Goal: Task Accomplishment & Management: Use online tool/utility

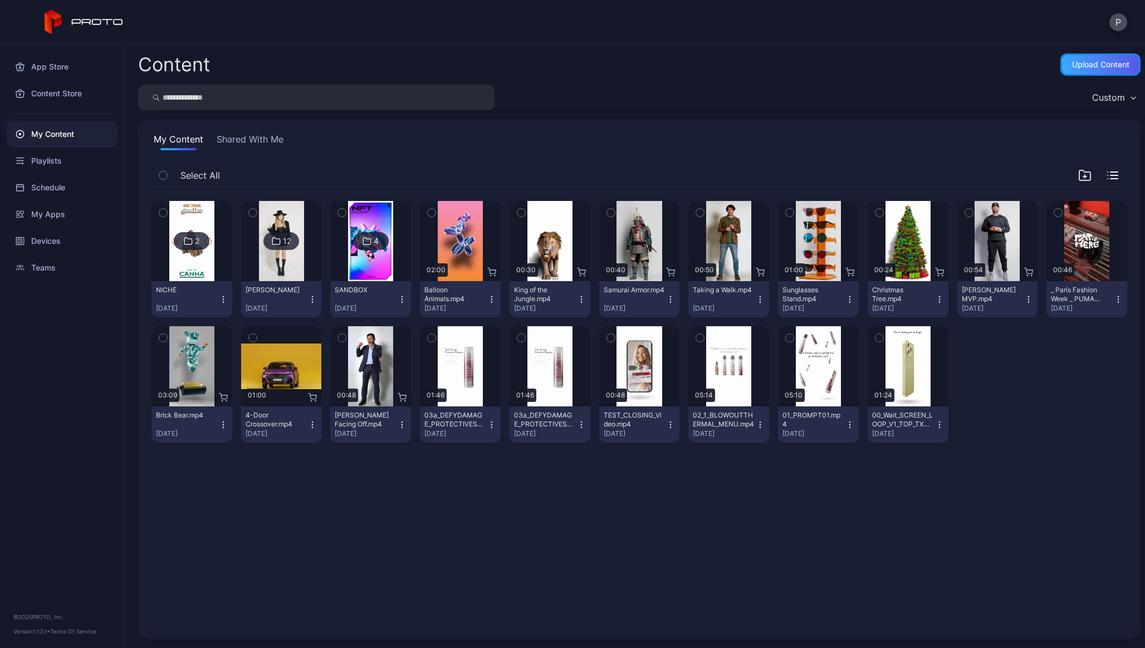
click at [1072, 68] on div "Upload Content" at bounding box center [1100, 64] width 57 height 9
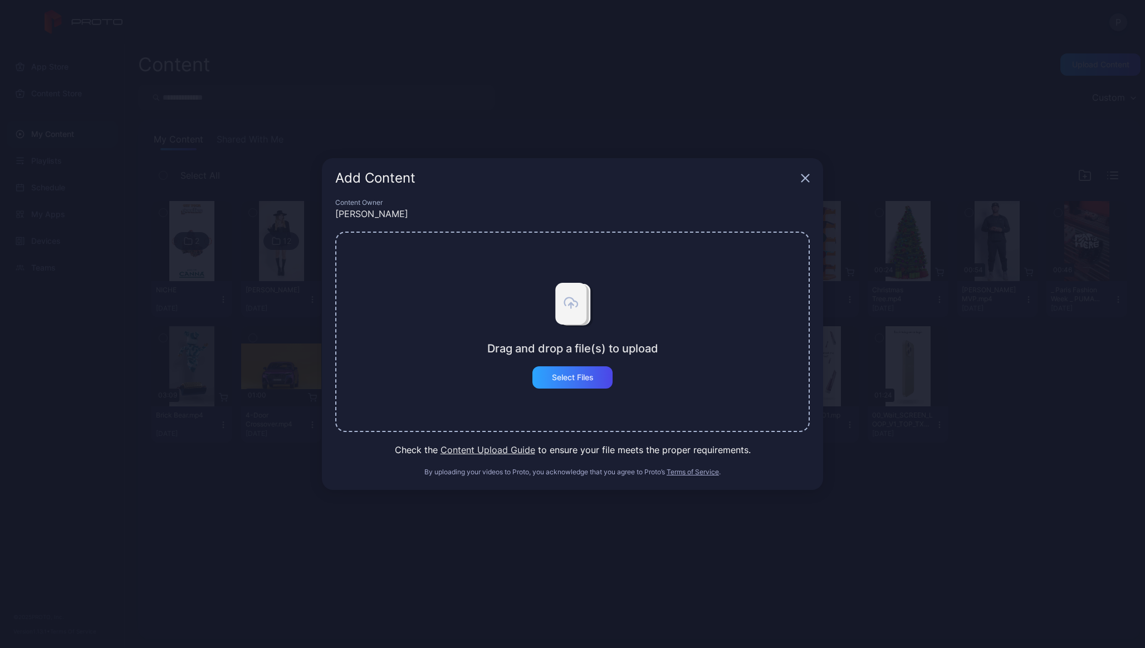
click at [562, 364] on div "Drag and drop a file(s) to upload Select Files" at bounding box center [572, 332] width 171 height 114
click at [560, 375] on div "Select Files" at bounding box center [573, 377] width 42 height 9
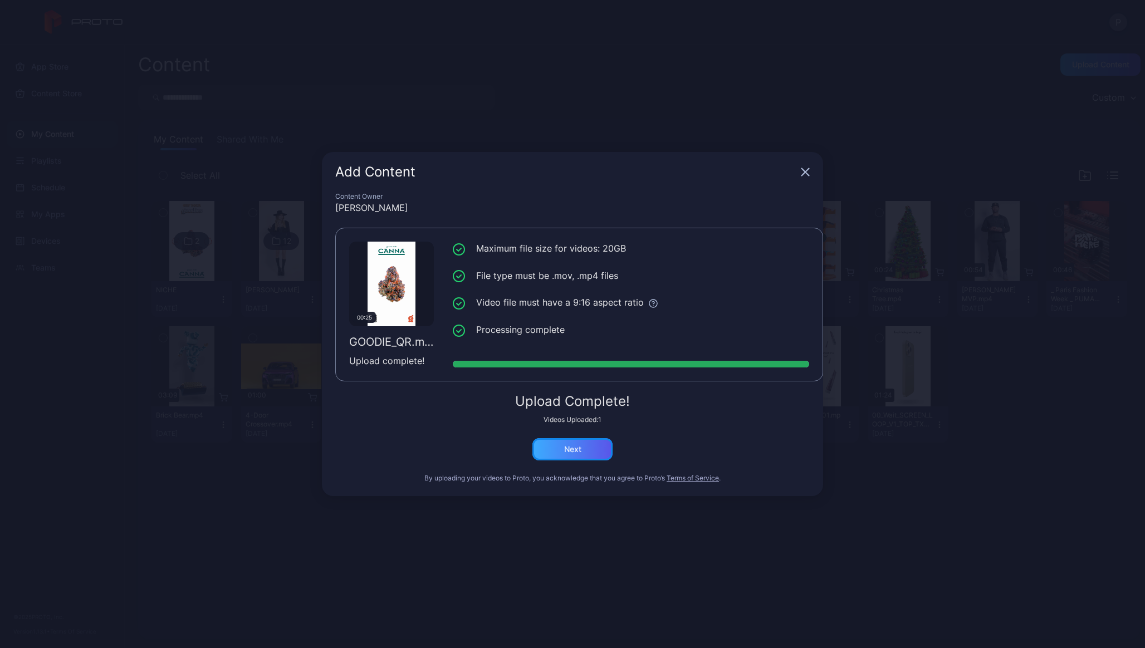
click at [558, 454] on div "Next" at bounding box center [573, 449] width 80 height 22
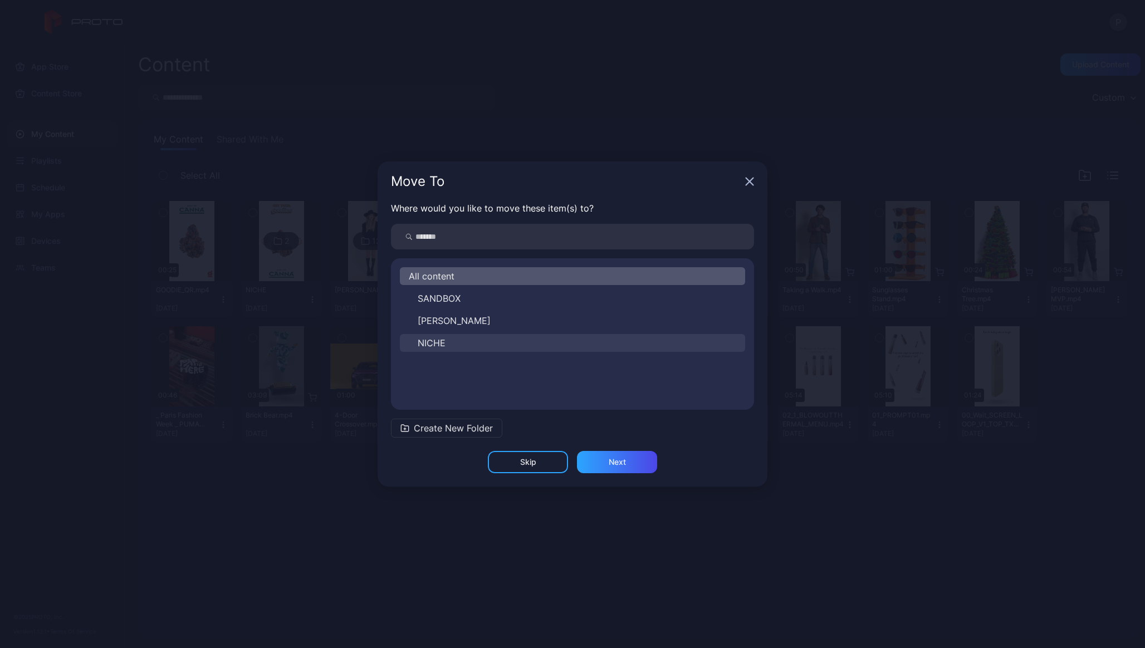
click at [442, 341] on span "NICHE" at bounding box center [432, 342] width 28 height 13
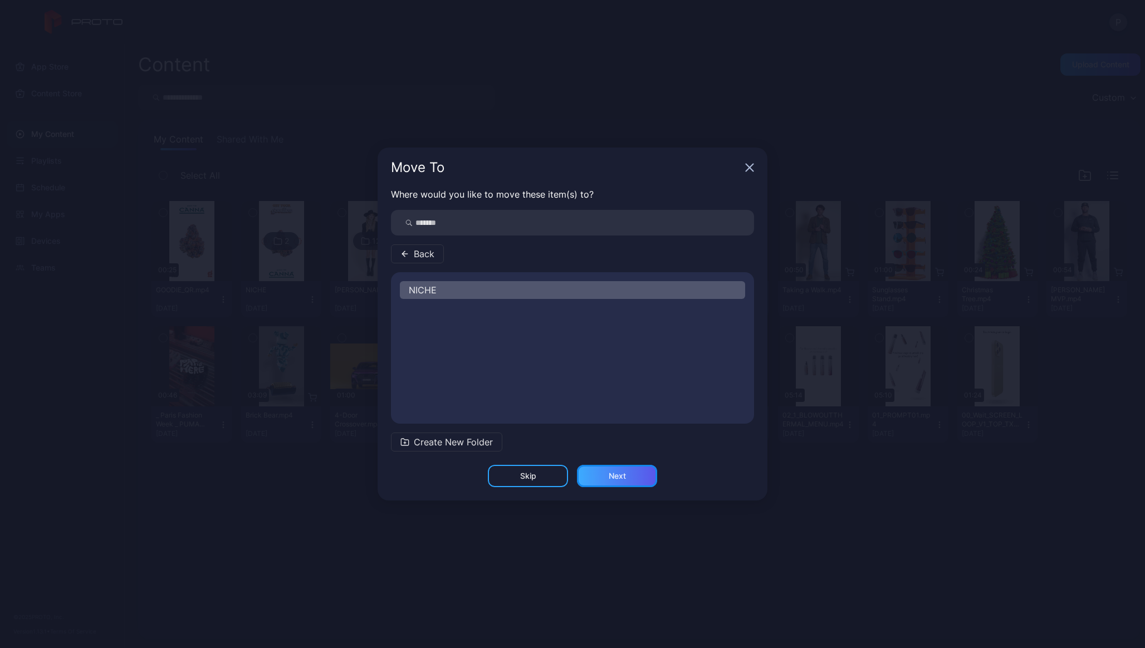
click at [628, 479] on div "Next" at bounding box center [617, 476] width 80 height 22
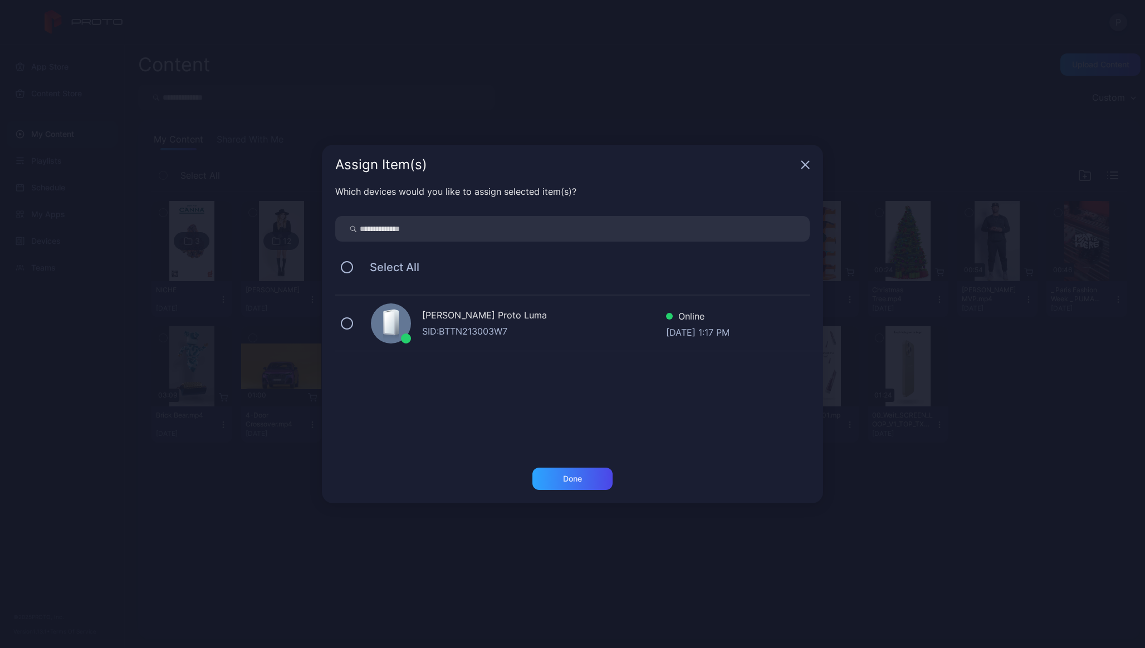
click at [509, 345] on div "[PERSON_NAME] Proto [PERSON_NAME]: BTTN213003W7 Online [DATE] 1:17 PM" at bounding box center [579, 324] width 488 height 56
click at [567, 486] on div "Done" at bounding box center [573, 479] width 80 height 22
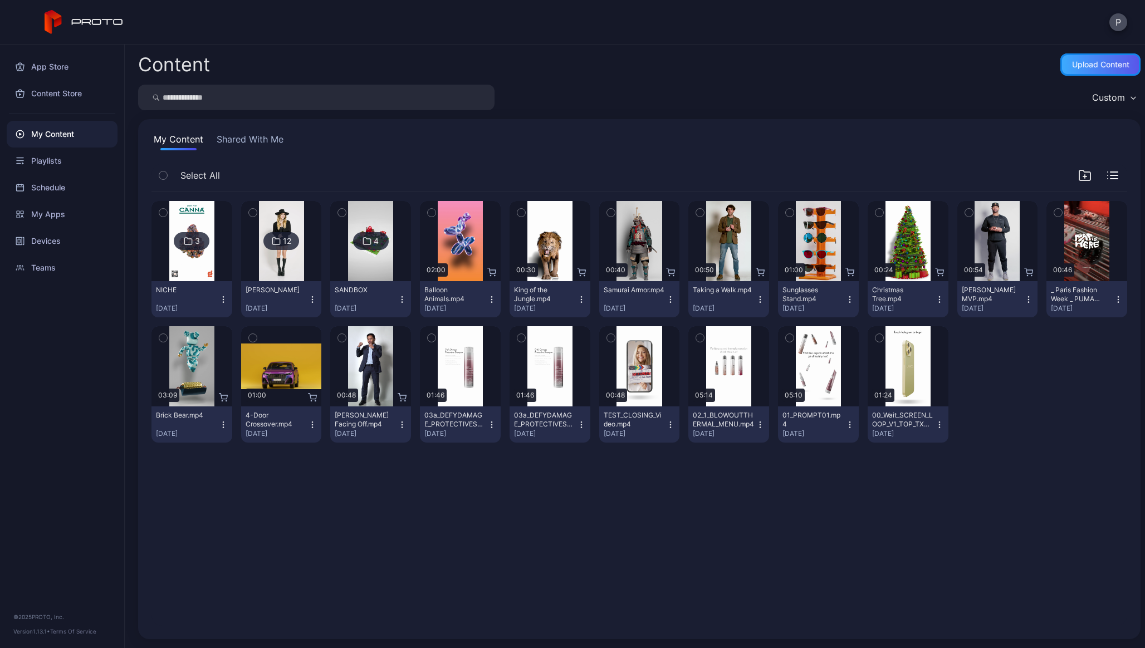
click at [1099, 66] on div "Upload Content" at bounding box center [1100, 64] width 57 height 9
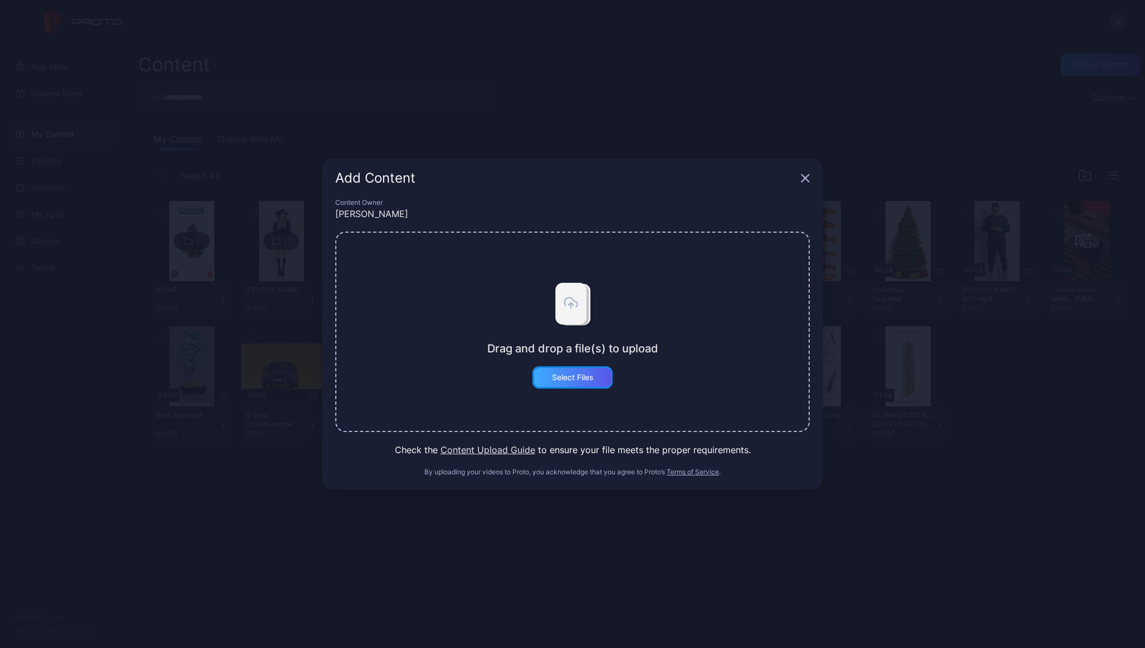
click at [552, 375] on div "Select Files" at bounding box center [573, 377] width 42 height 9
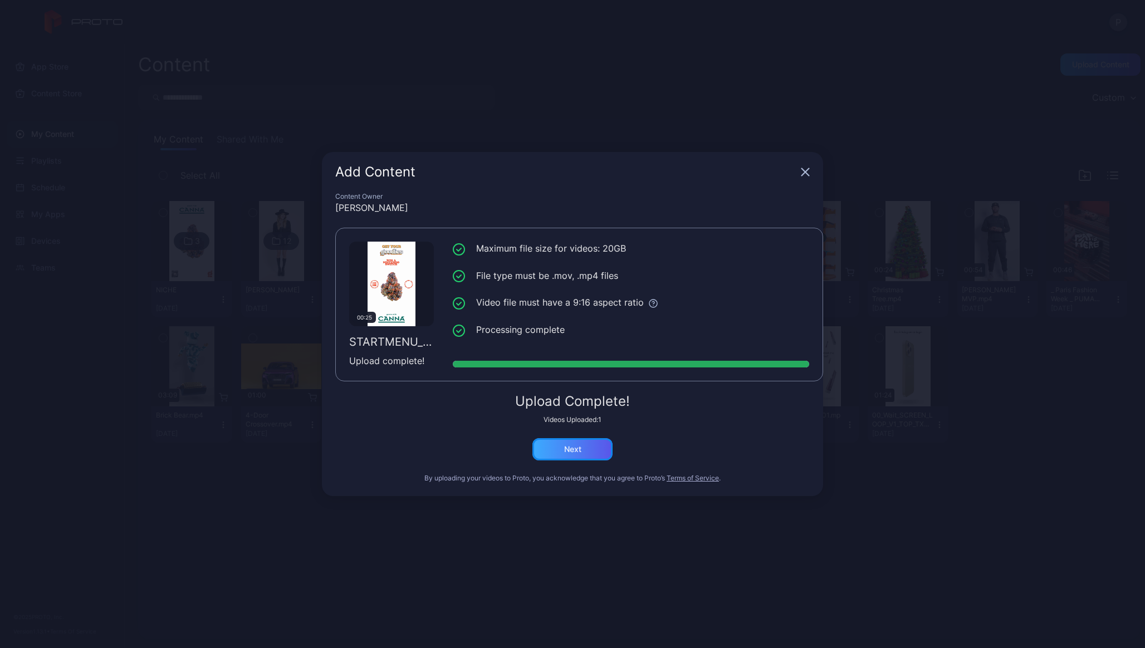
click at [560, 446] on div "Next" at bounding box center [573, 449] width 80 height 22
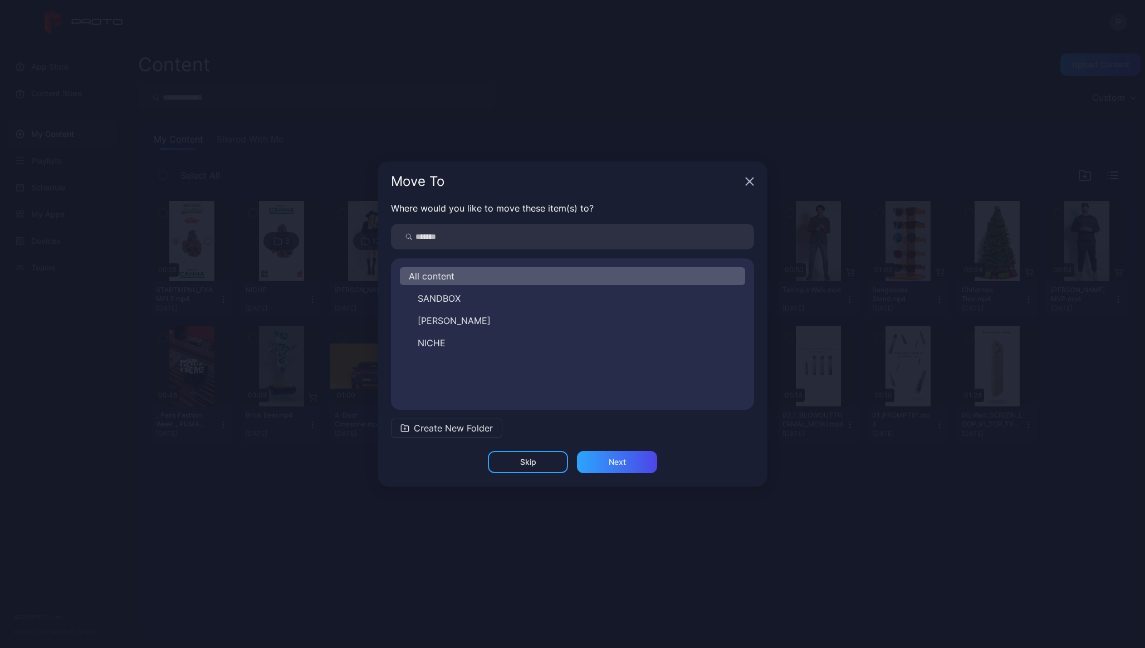
click at [435, 353] on div "All content SANDBOX [PERSON_NAME]" at bounding box center [572, 334] width 363 height 134
click at [438, 345] on span "NICHE" at bounding box center [432, 342] width 28 height 13
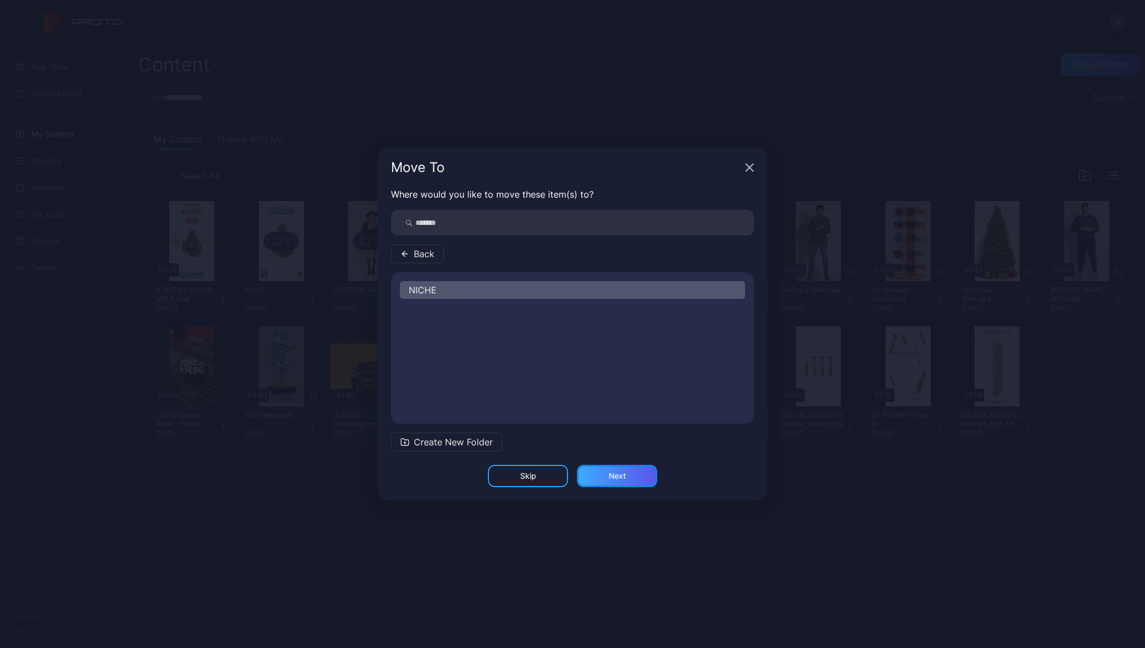
click at [633, 479] on div "Next" at bounding box center [617, 476] width 80 height 22
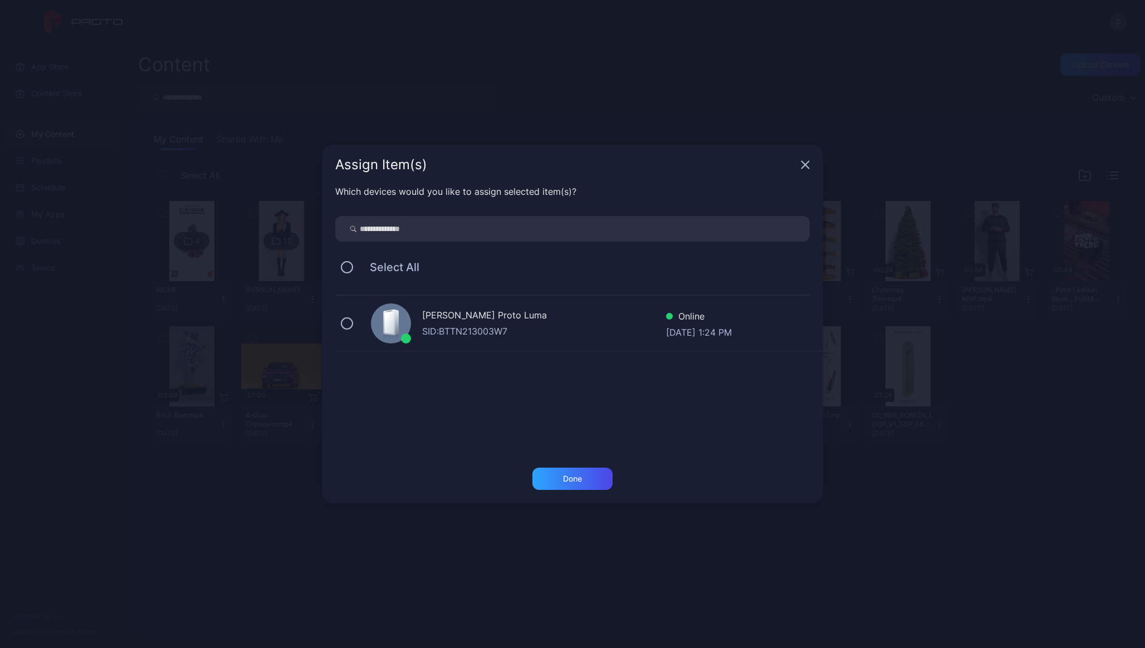
click at [463, 320] on div "[PERSON_NAME] Proto Luma" at bounding box center [544, 317] width 244 height 16
click at [544, 477] on div "Done" at bounding box center [573, 479] width 80 height 22
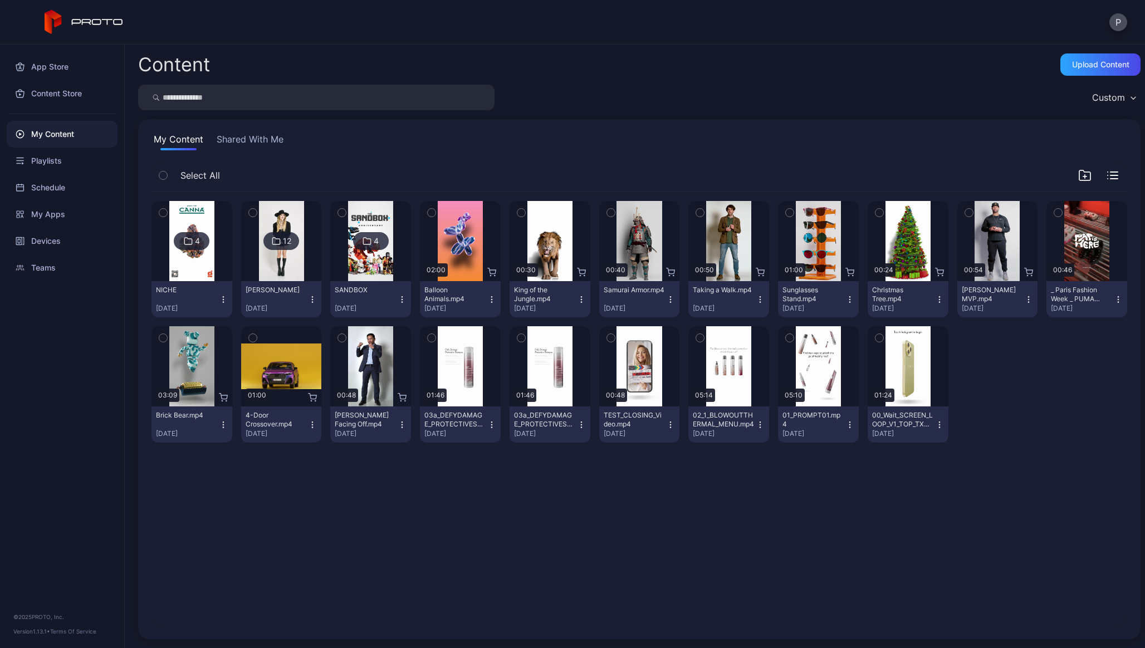
click at [198, 240] on div "4" at bounding box center [197, 241] width 5 height 10
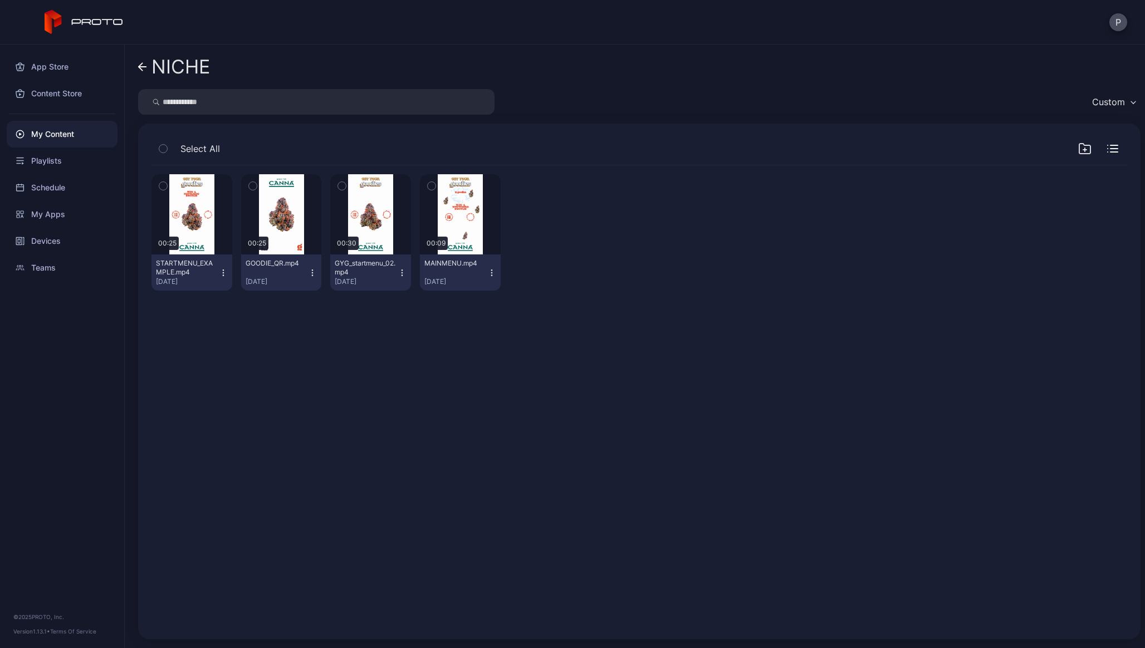
click at [346, 185] on icon "button" at bounding box center [342, 186] width 8 height 12
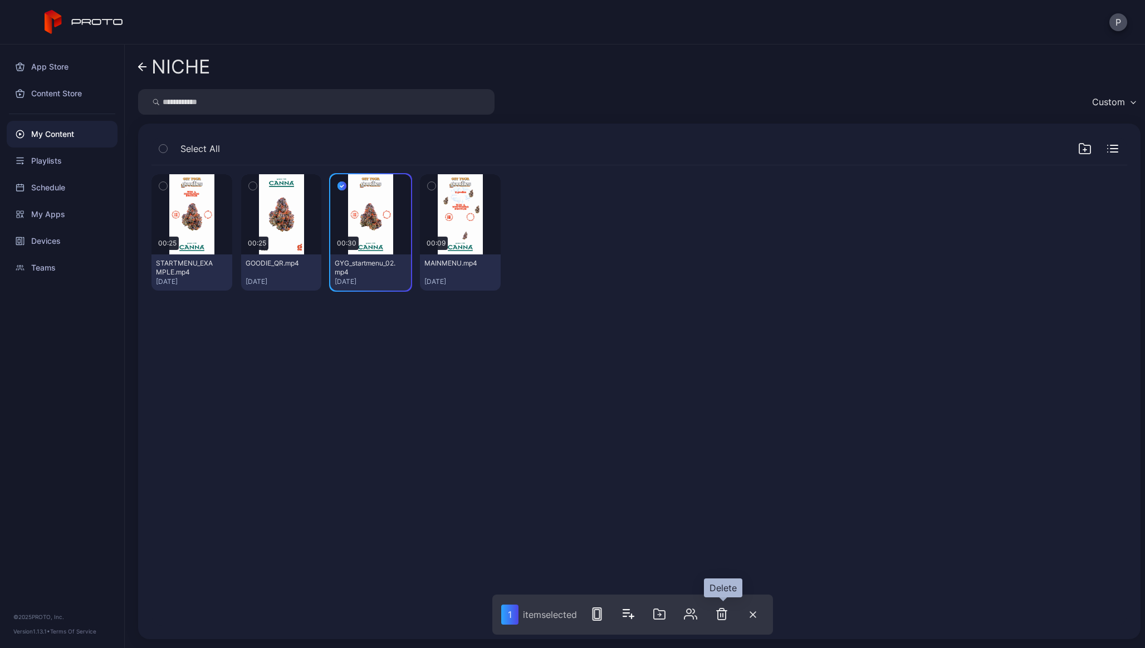
click at [717, 614] on icon "button" at bounding box center [721, 614] width 13 height 13
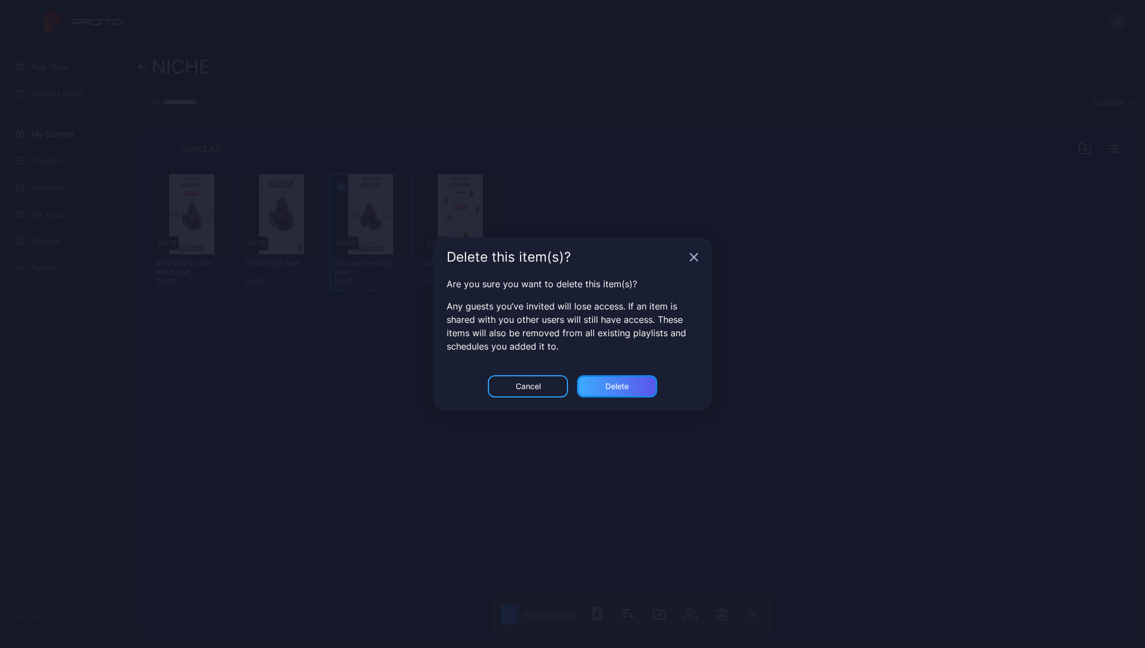
click at [630, 385] on div "Delete" at bounding box center [617, 386] width 80 height 22
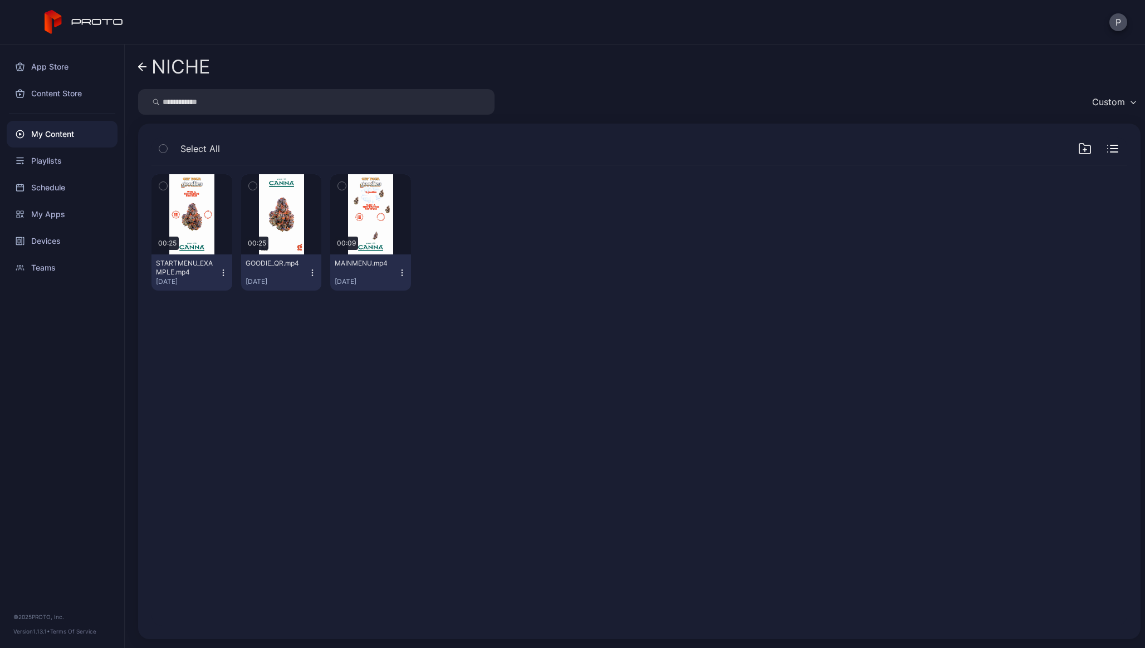
click at [145, 73] on link "NICHE" at bounding box center [174, 66] width 72 height 27
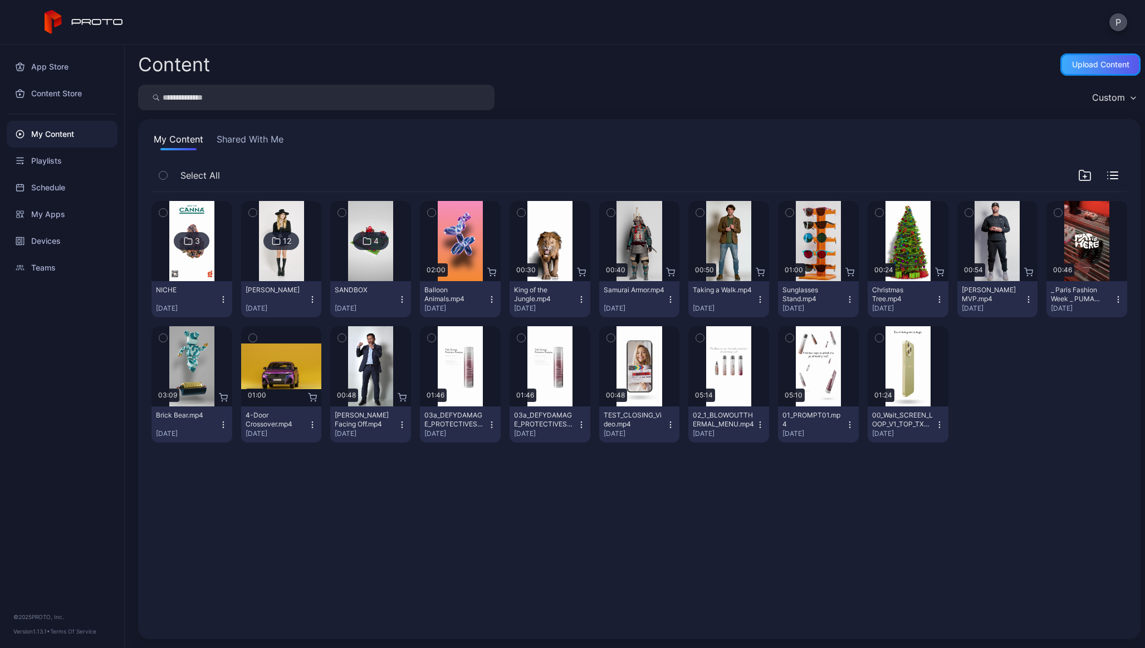
click at [1079, 69] on div "Upload Content" at bounding box center [1100, 64] width 57 height 9
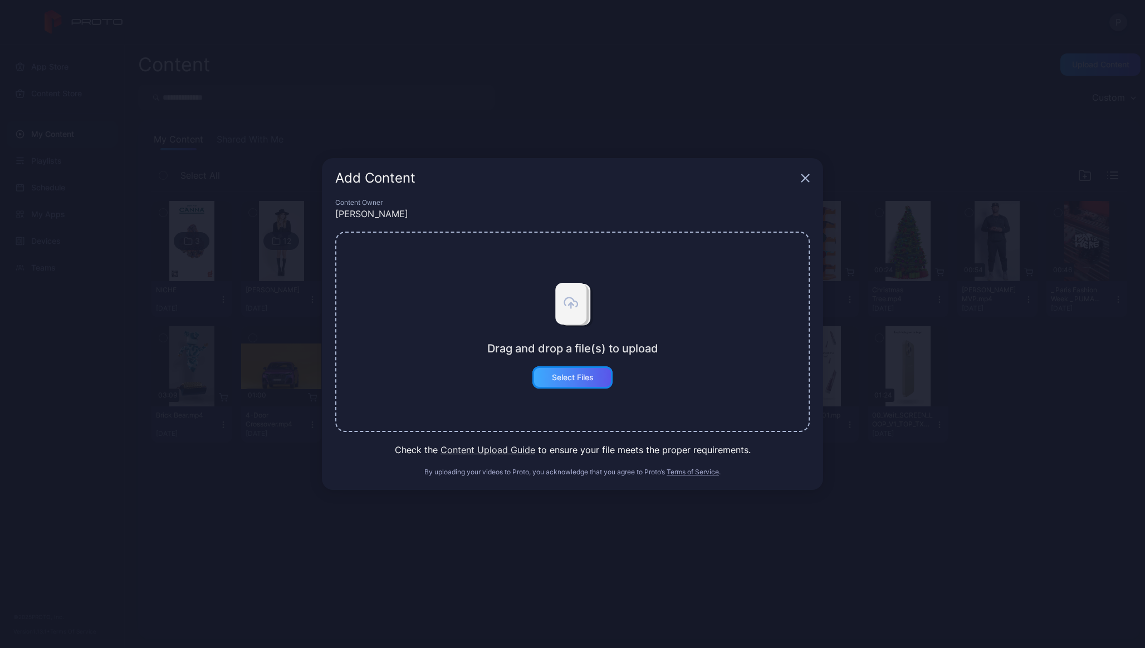
click at [598, 382] on div "Select Files" at bounding box center [573, 378] width 80 height 22
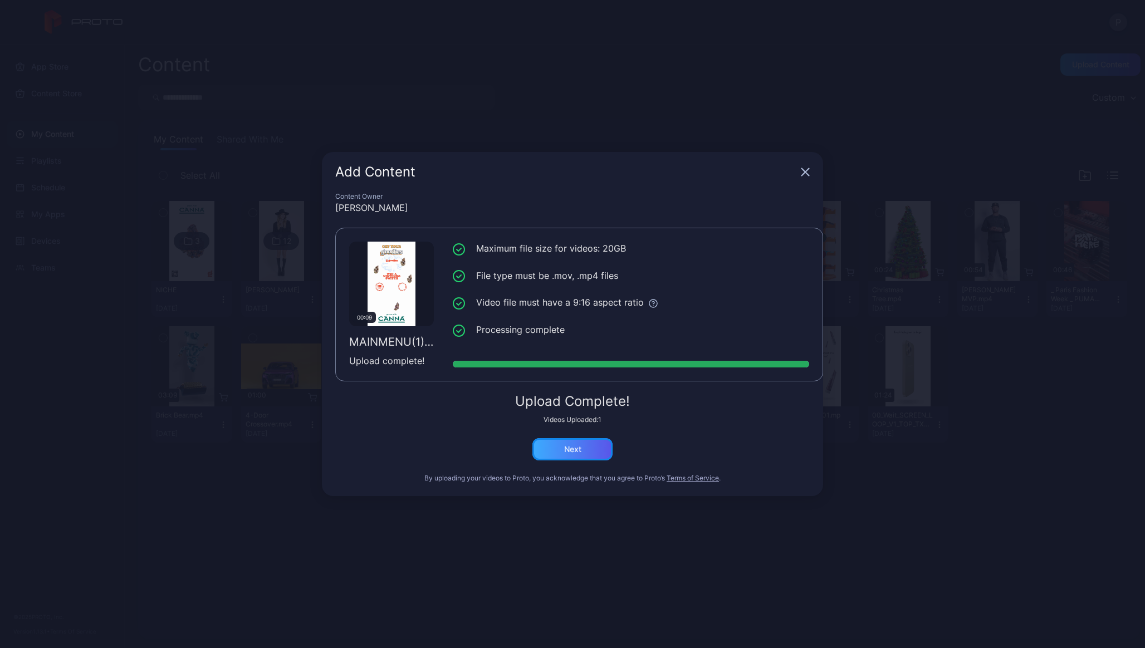
click at [585, 453] on div "Next" at bounding box center [573, 449] width 80 height 22
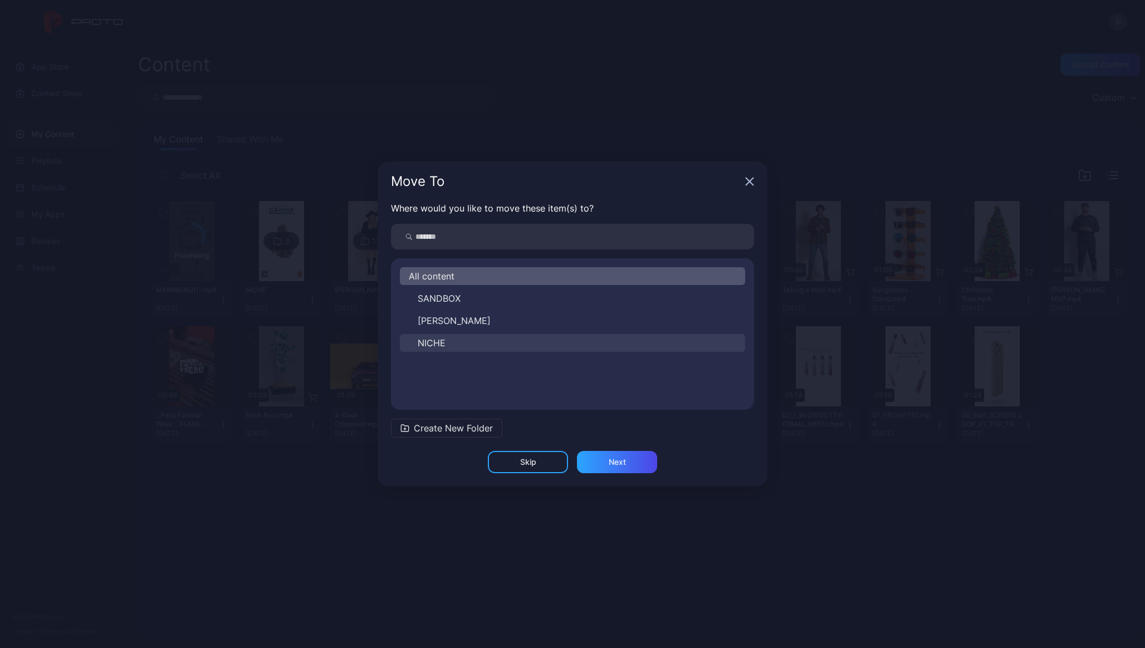
click at [464, 343] on button "NICHE" at bounding box center [572, 343] width 345 height 18
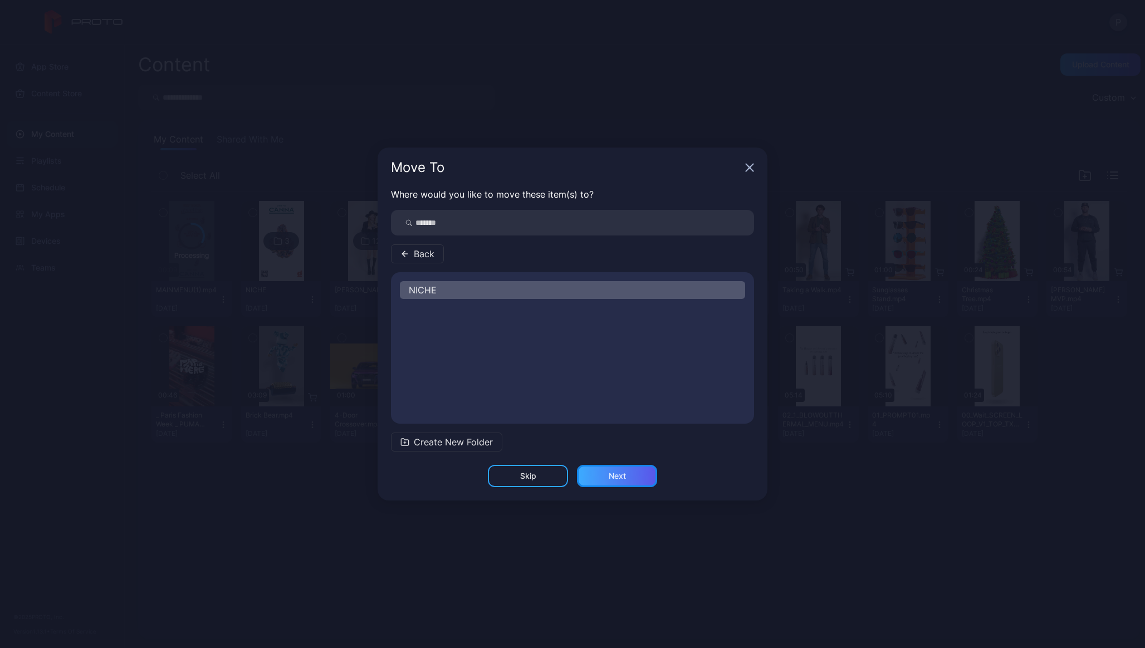
click at [622, 472] on div "Next" at bounding box center [617, 476] width 17 height 9
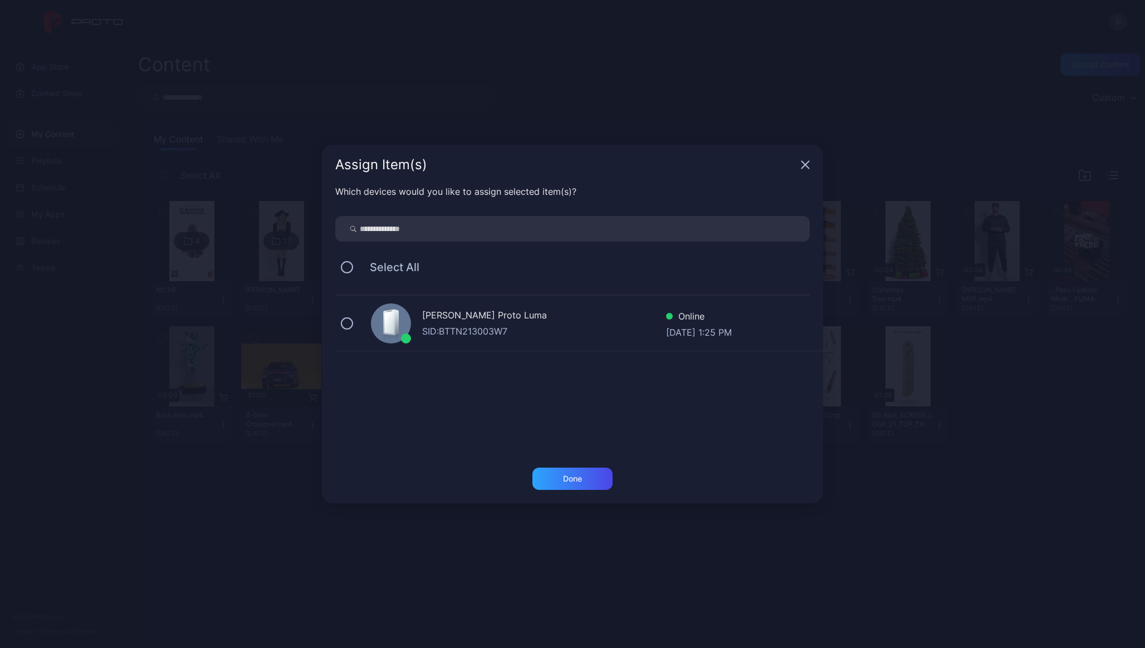
click at [473, 328] on div "SID: BTTN213003W7" at bounding box center [544, 331] width 244 height 13
click at [558, 484] on div "Done" at bounding box center [573, 479] width 80 height 22
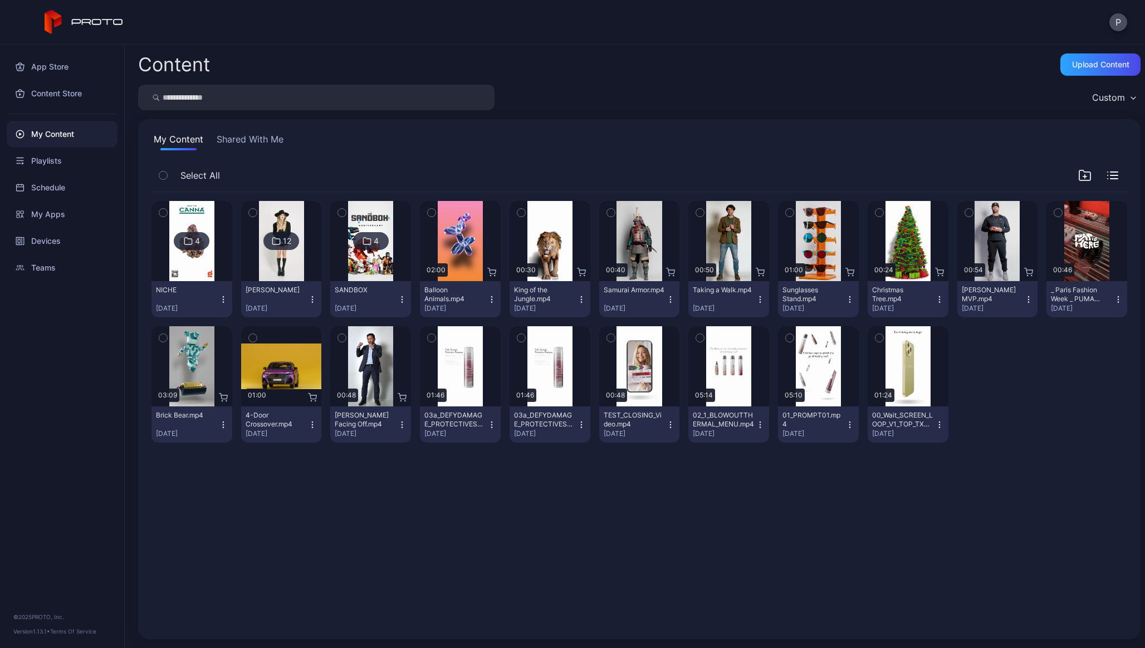
click at [197, 238] on div "4" at bounding box center [192, 241] width 36 height 18
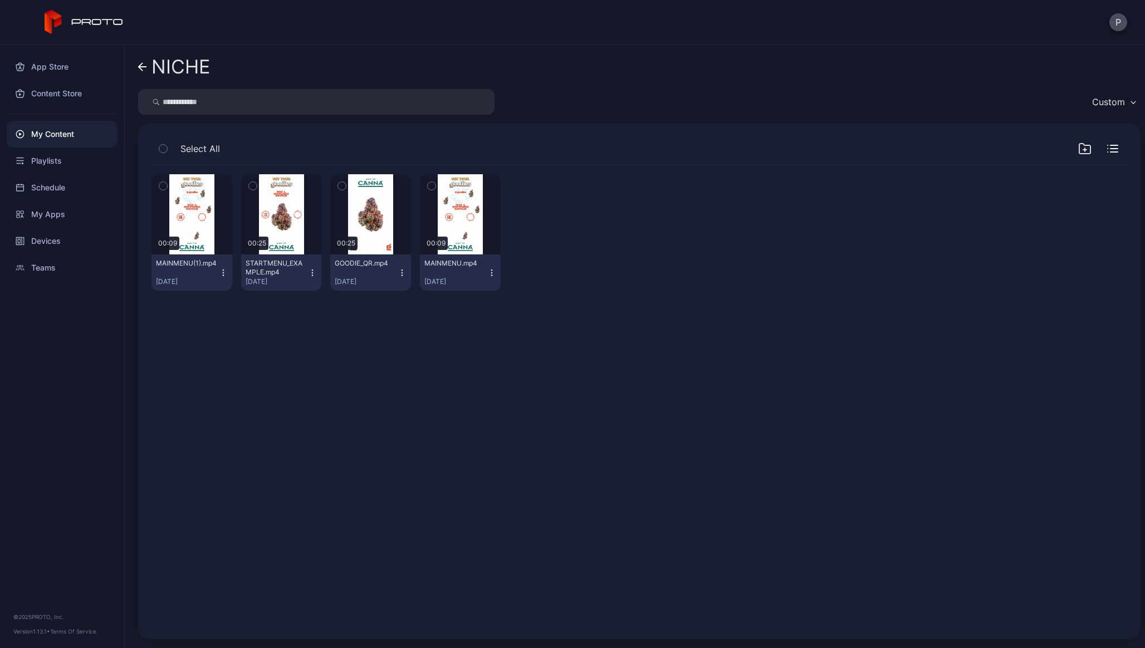
click at [436, 190] on icon "button" at bounding box center [432, 186] width 8 height 12
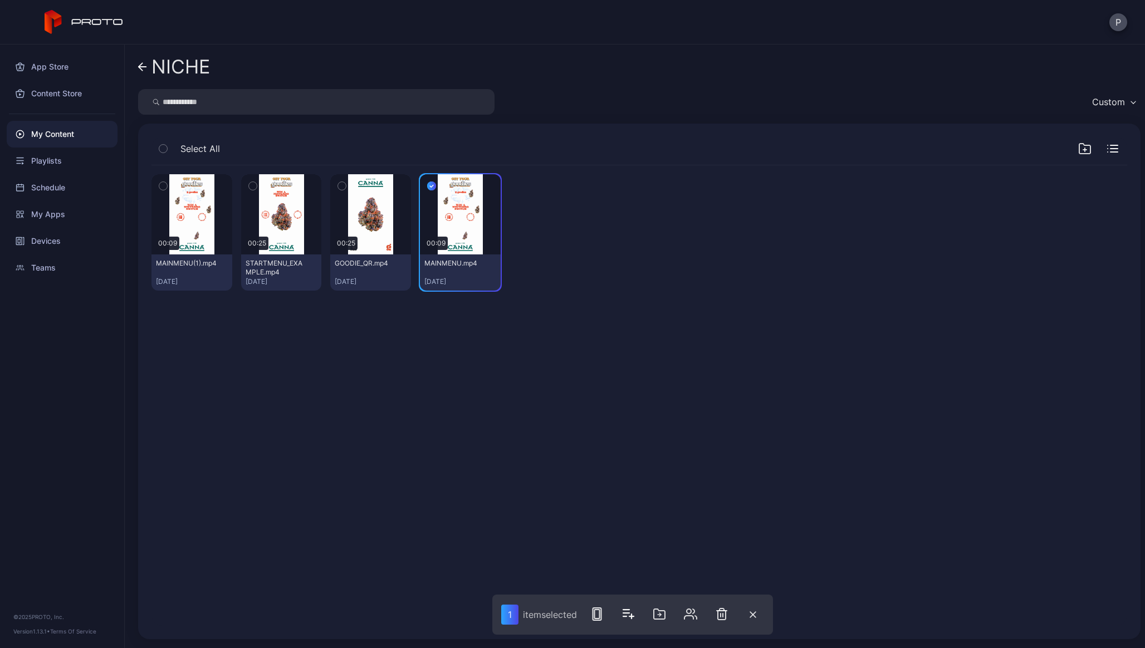
click at [717, 611] on icon "button" at bounding box center [721, 614] width 13 height 13
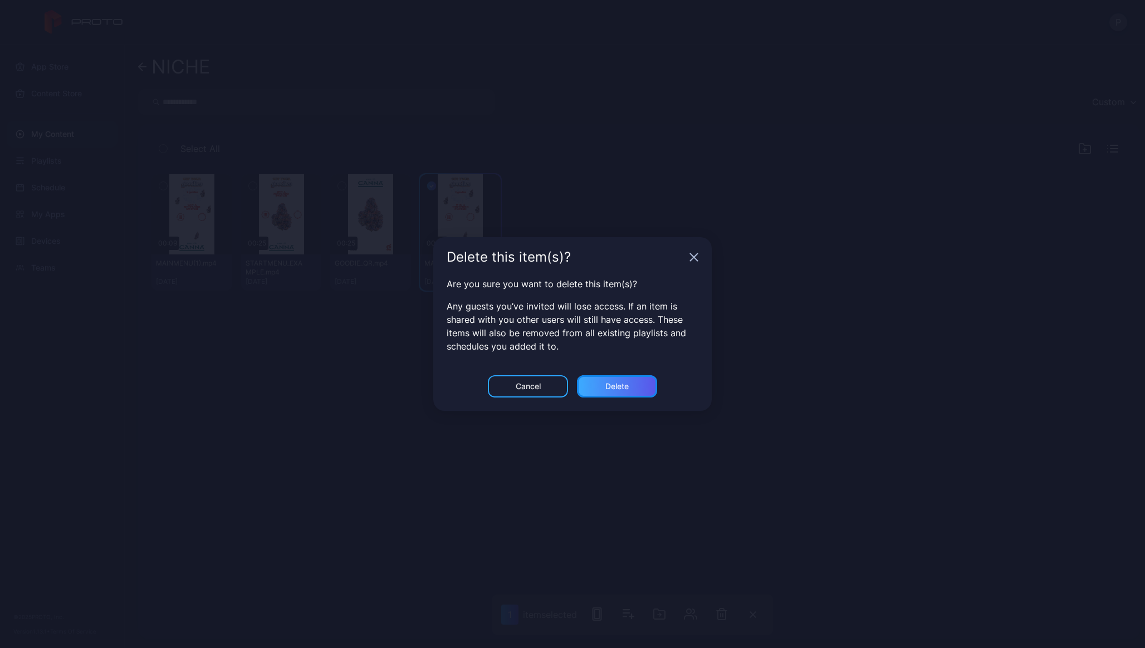
click at [642, 391] on div "Delete" at bounding box center [617, 386] width 80 height 22
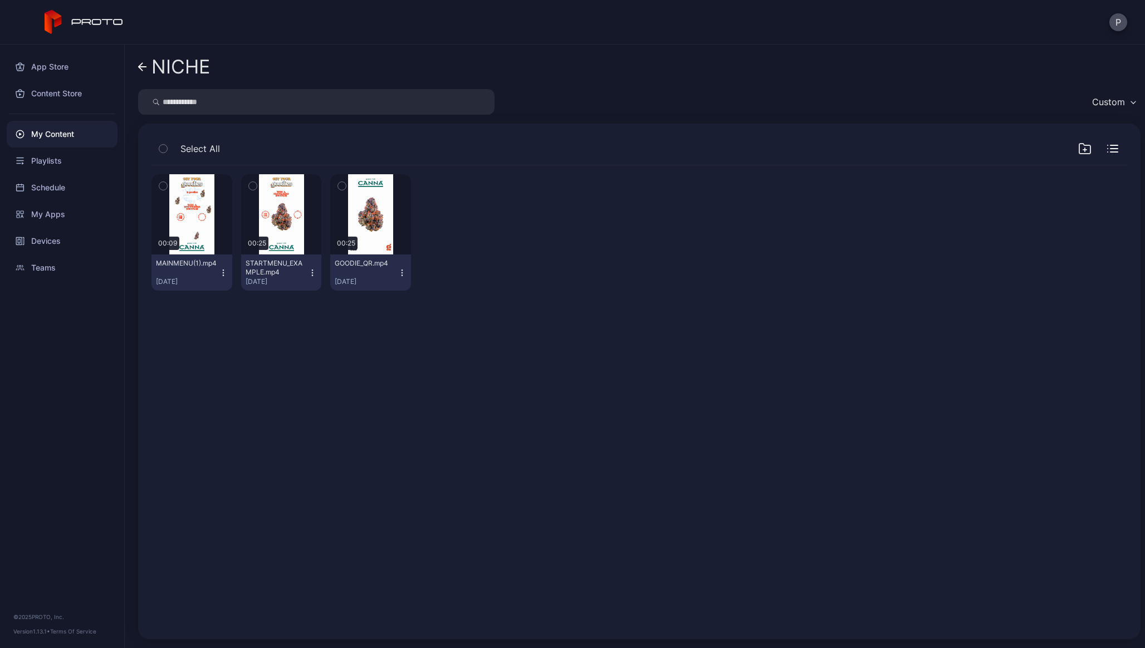
click at [159, 145] on icon "button" at bounding box center [163, 149] width 8 height 12
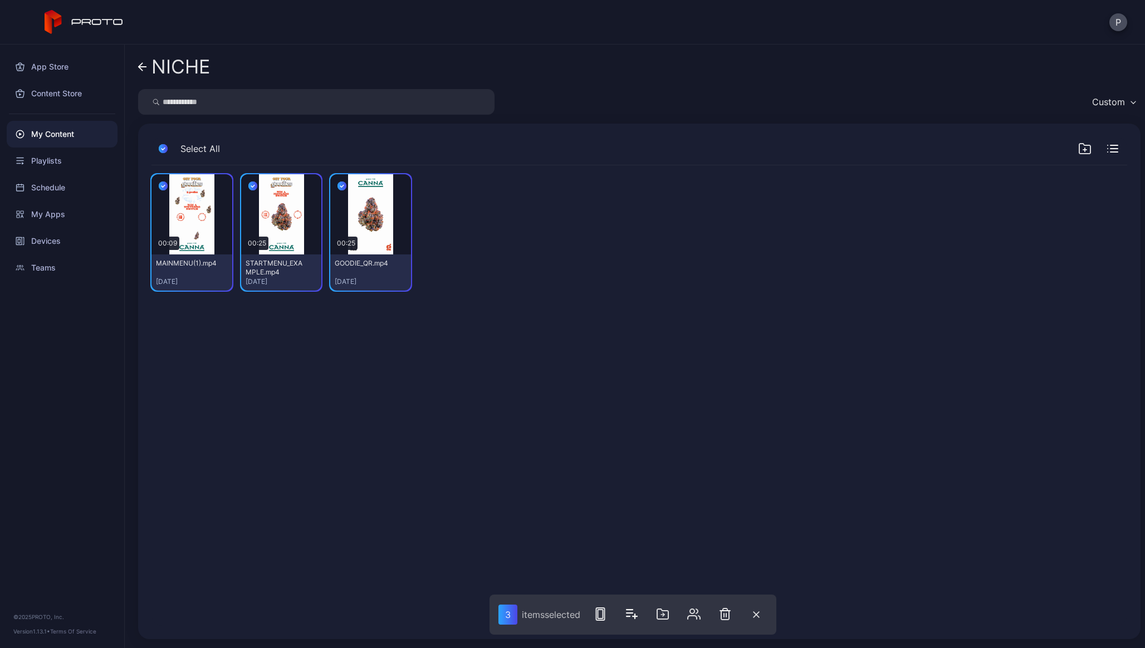
click at [1079, 151] on icon "button" at bounding box center [1085, 148] width 13 height 13
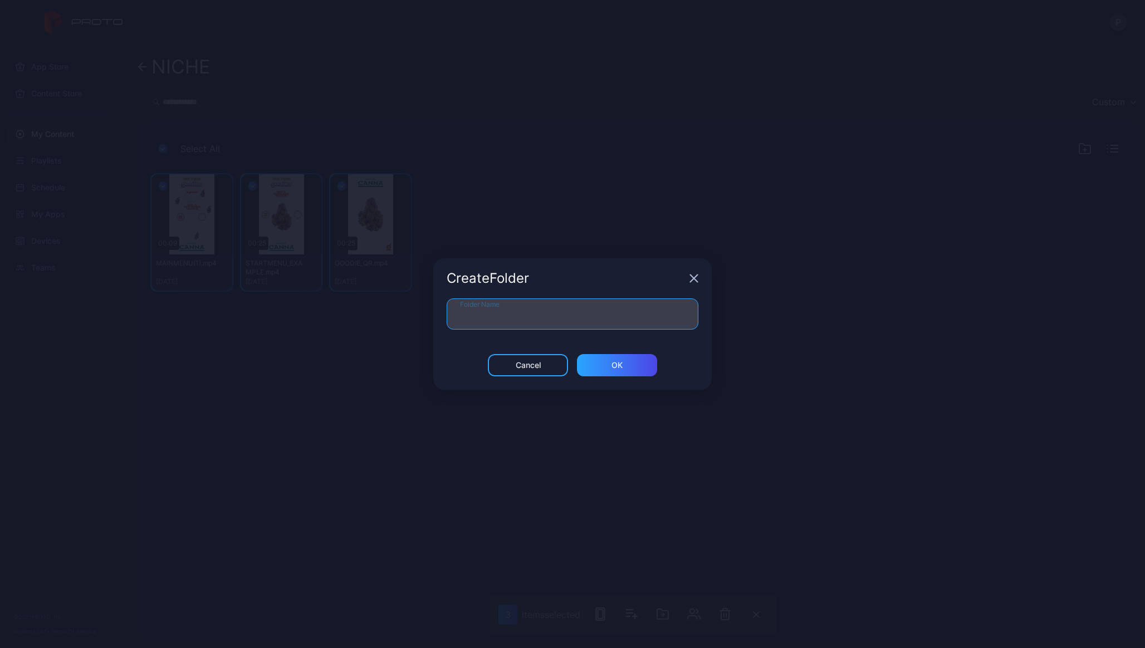
click at [612, 329] on input "Folder Name" at bounding box center [573, 314] width 252 height 31
type input "*******"
click at [628, 372] on div "ОК" at bounding box center [617, 365] width 80 height 22
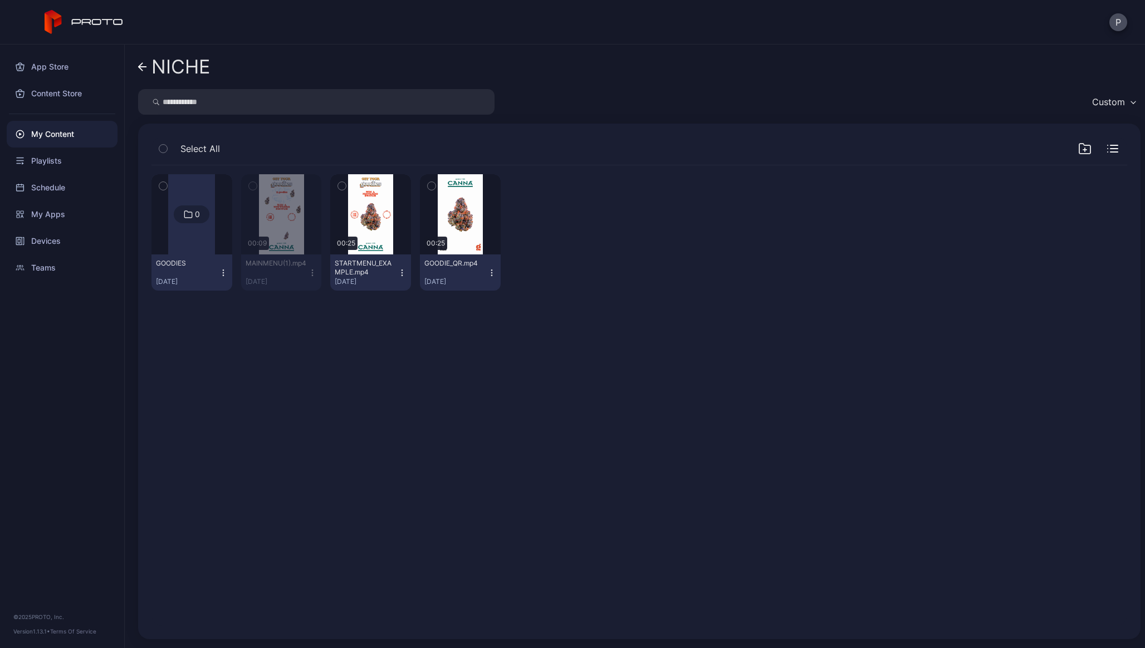
click at [257, 180] on icon "button" at bounding box center [253, 186] width 8 height 12
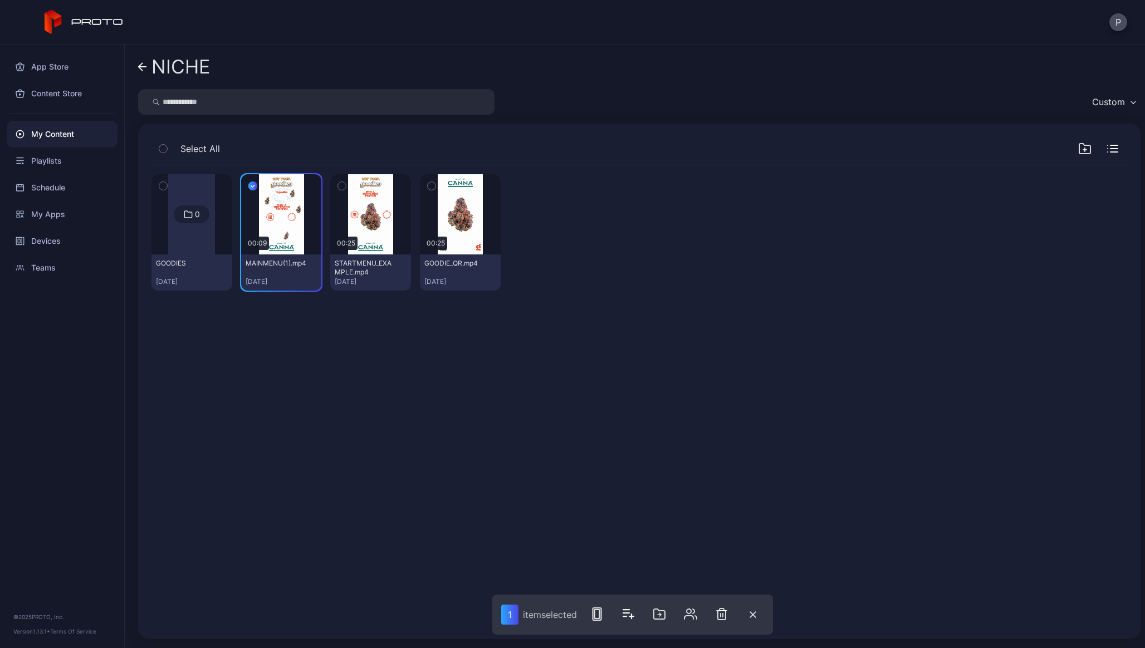
click at [354, 179] on button "button" at bounding box center [341, 185] width 23 height 23
click at [443, 184] on button "button" at bounding box center [431, 185] width 23 height 23
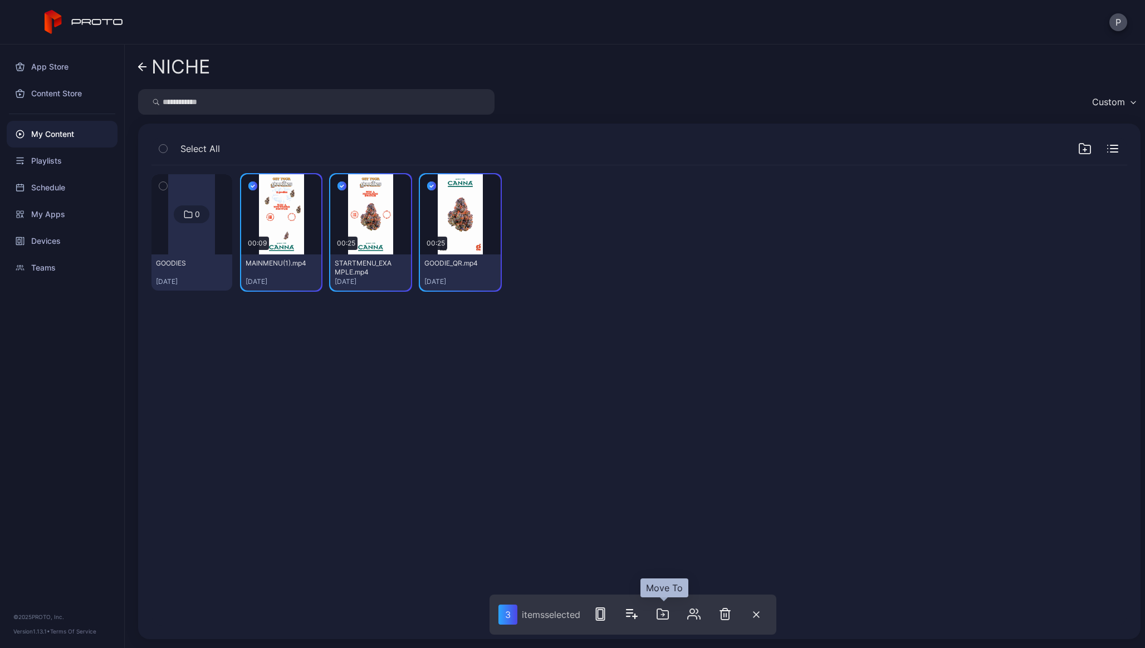
click at [661, 615] on icon "button" at bounding box center [662, 614] width 13 height 13
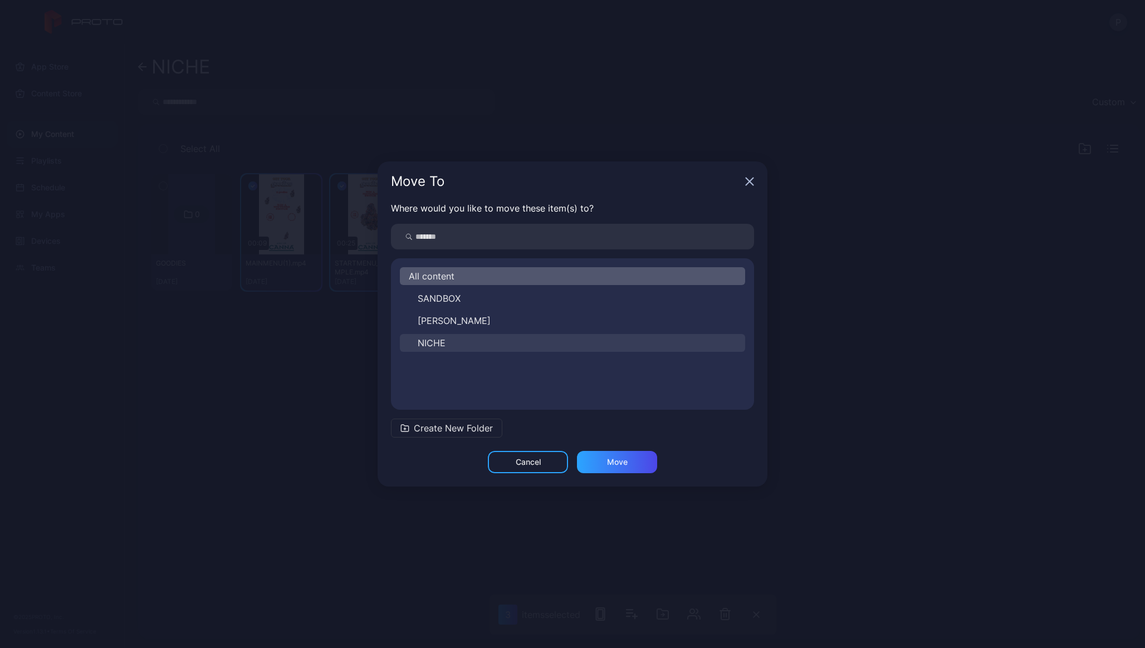
click at [433, 341] on span "NICHE" at bounding box center [432, 342] width 28 height 13
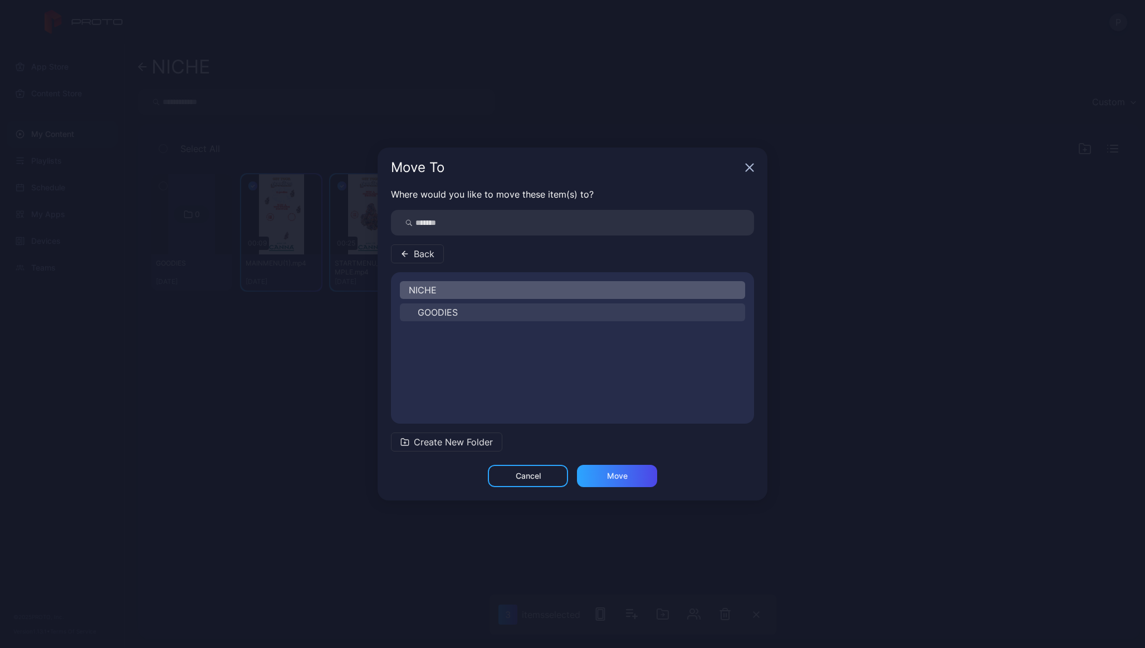
click at [451, 306] on span "GOODIES" at bounding box center [438, 312] width 40 height 13
click at [590, 468] on div "Move" at bounding box center [617, 476] width 80 height 22
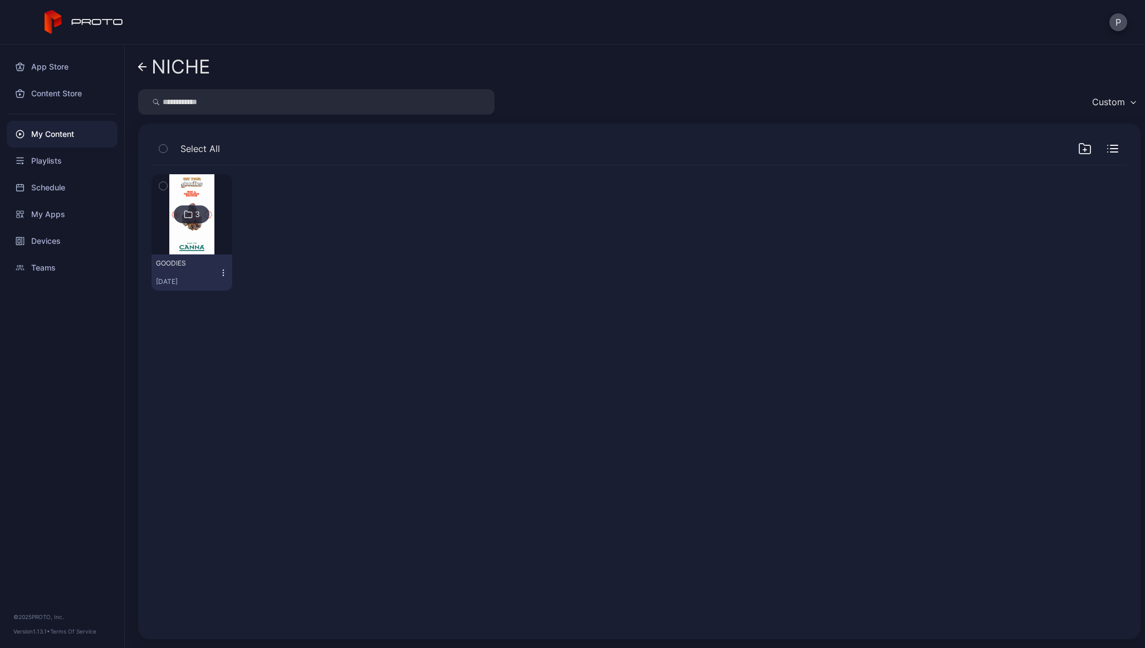
click at [150, 67] on link "NICHE" at bounding box center [174, 66] width 72 height 27
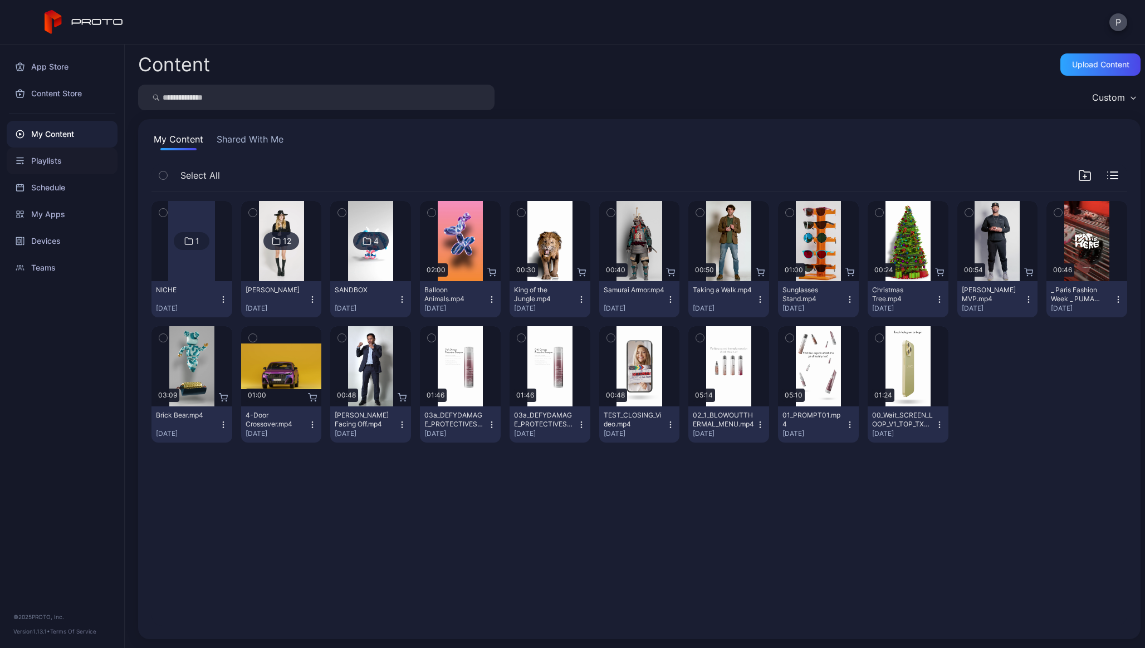
click at [65, 154] on div "Playlists" at bounding box center [62, 161] width 111 height 27
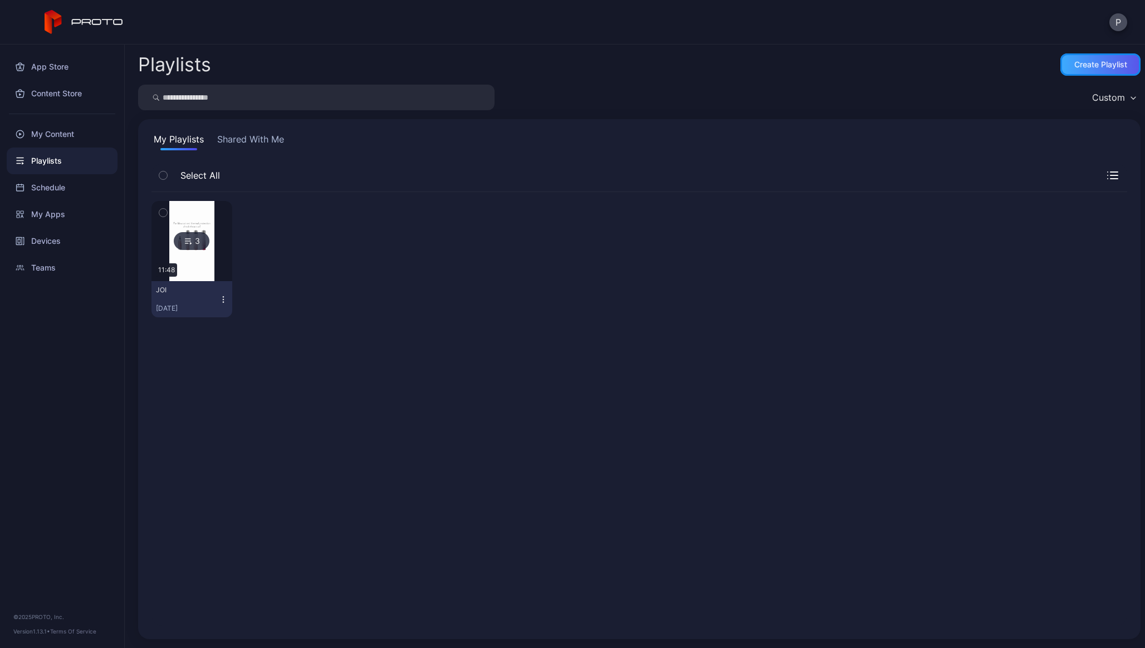
click at [1085, 65] on div "Create Playlist" at bounding box center [1101, 64] width 53 height 9
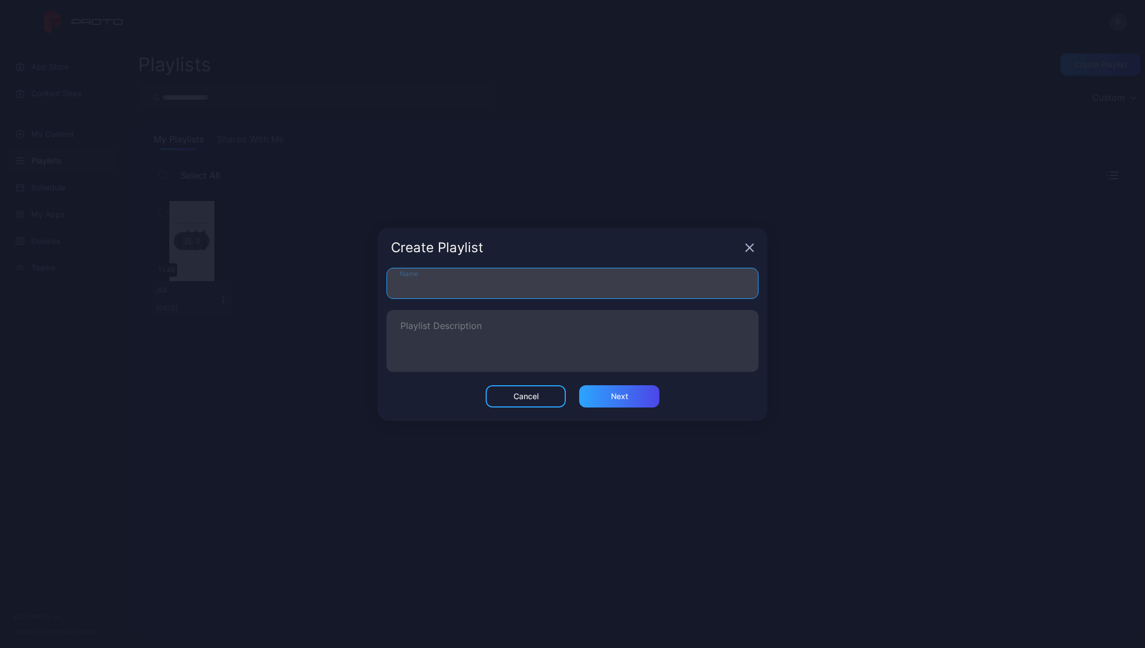
click at [481, 282] on input "Name" at bounding box center [573, 283] width 372 height 31
type input "*******"
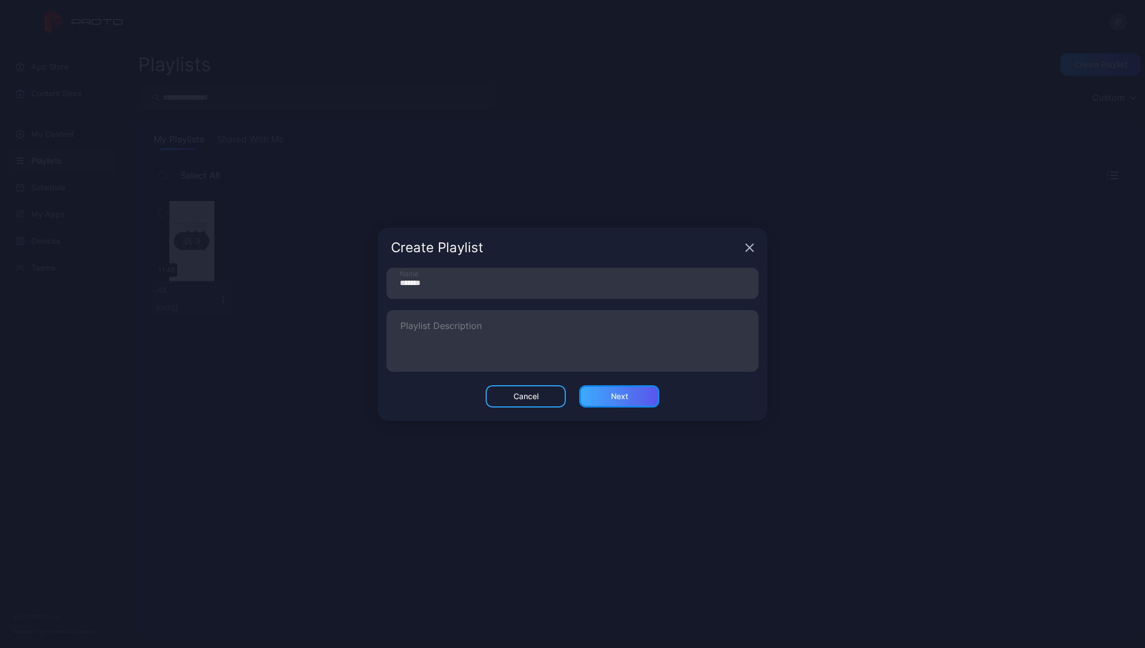
click at [629, 402] on div "Next" at bounding box center [619, 397] width 80 height 22
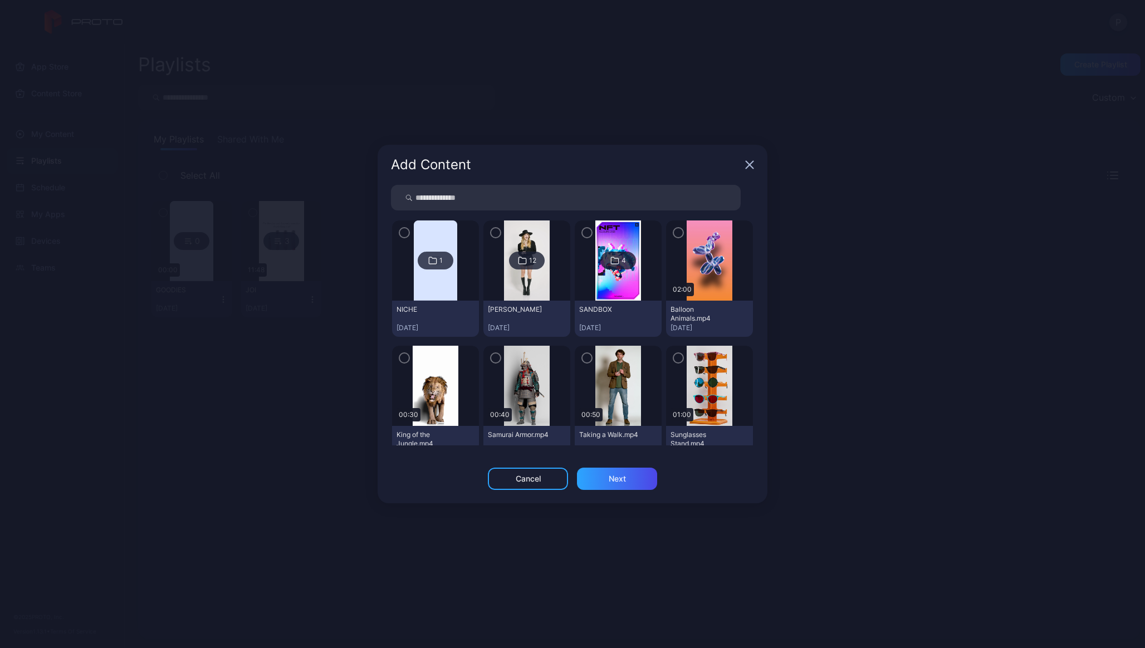
click at [425, 245] on img at bounding box center [435, 261] width 43 height 80
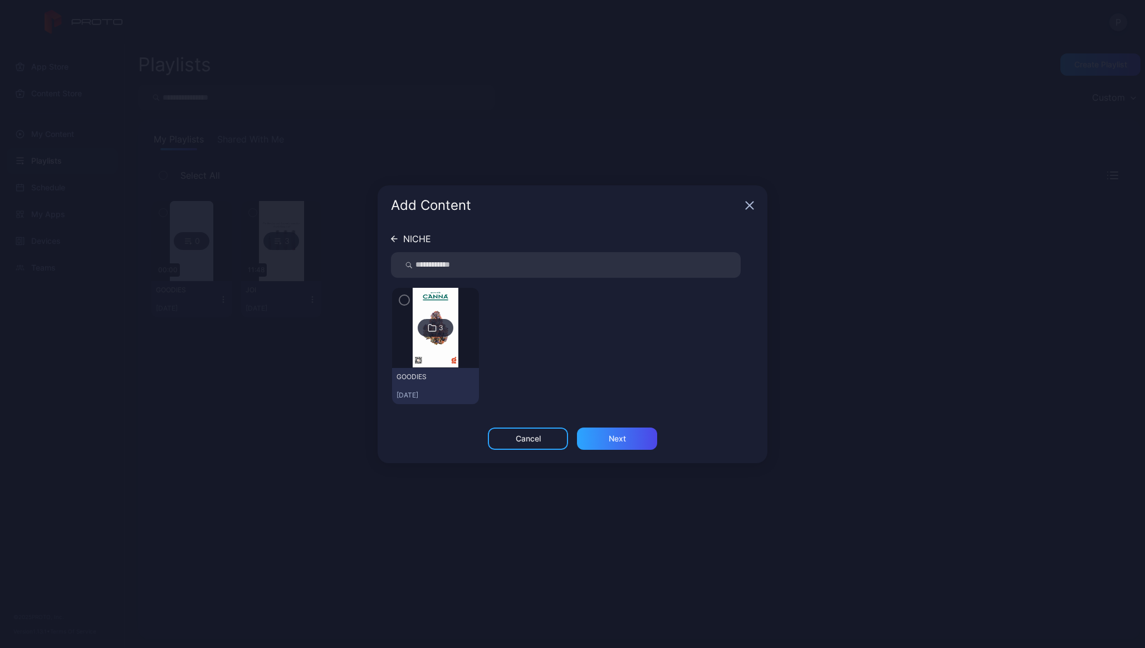
click at [395, 243] on div "NICHE 3 GOODIES [DATE]" at bounding box center [572, 316] width 363 height 180
click at [393, 235] on div "NICHE" at bounding box center [411, 239] width 40 height 9
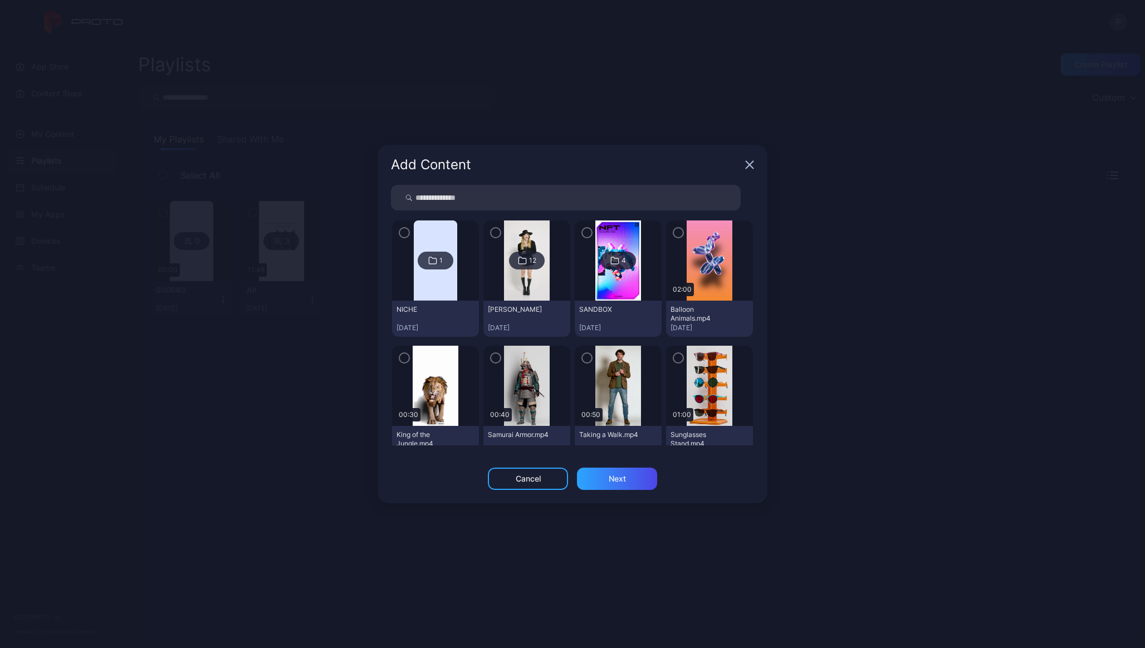
click at [433, 253] on div "1" at bounding box center [436, 261] width 36 height 18
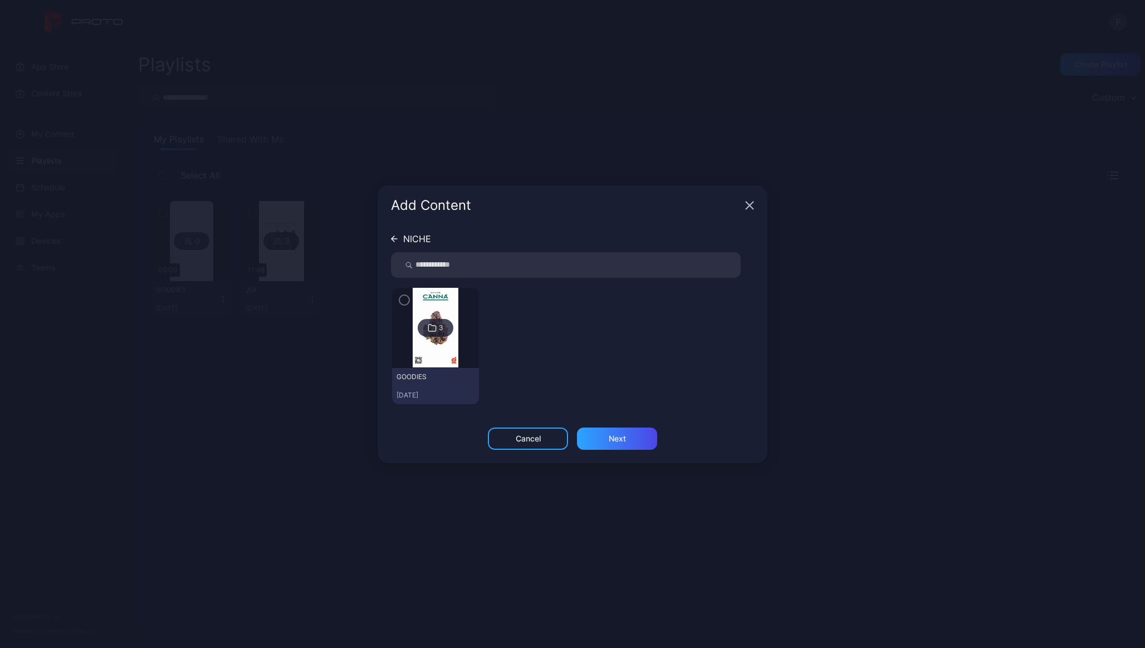
click at [395, 237] on icon at bounding box center [394, 239] width 7 height 7
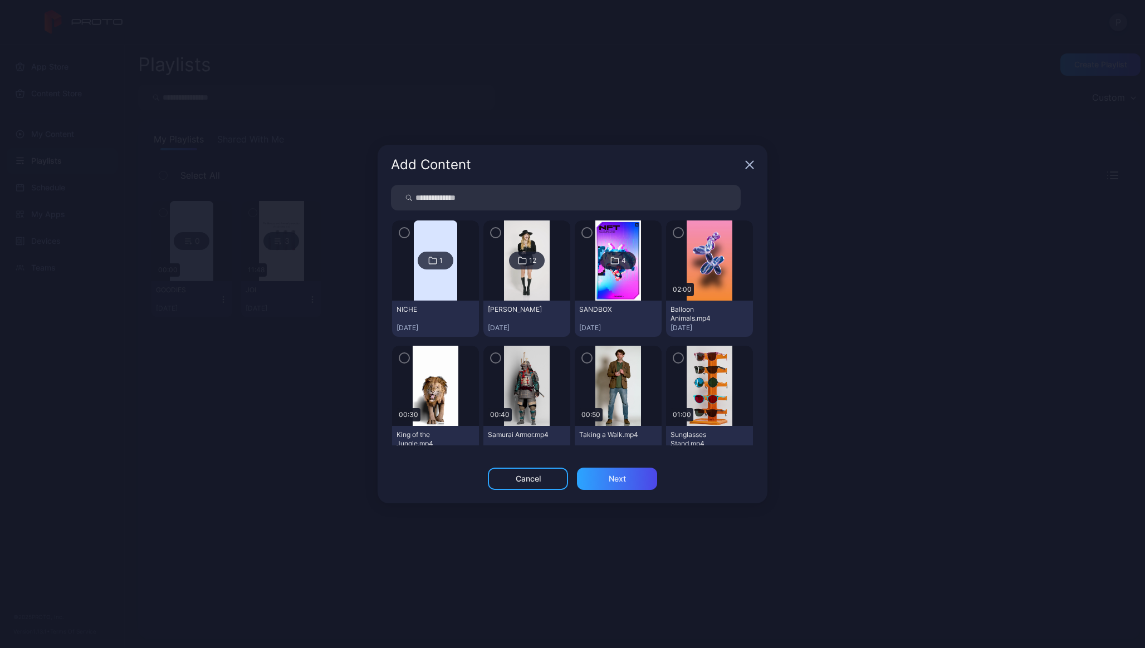
click at [406, 239] on div at bounding box center [435, 261] width 87 height 80
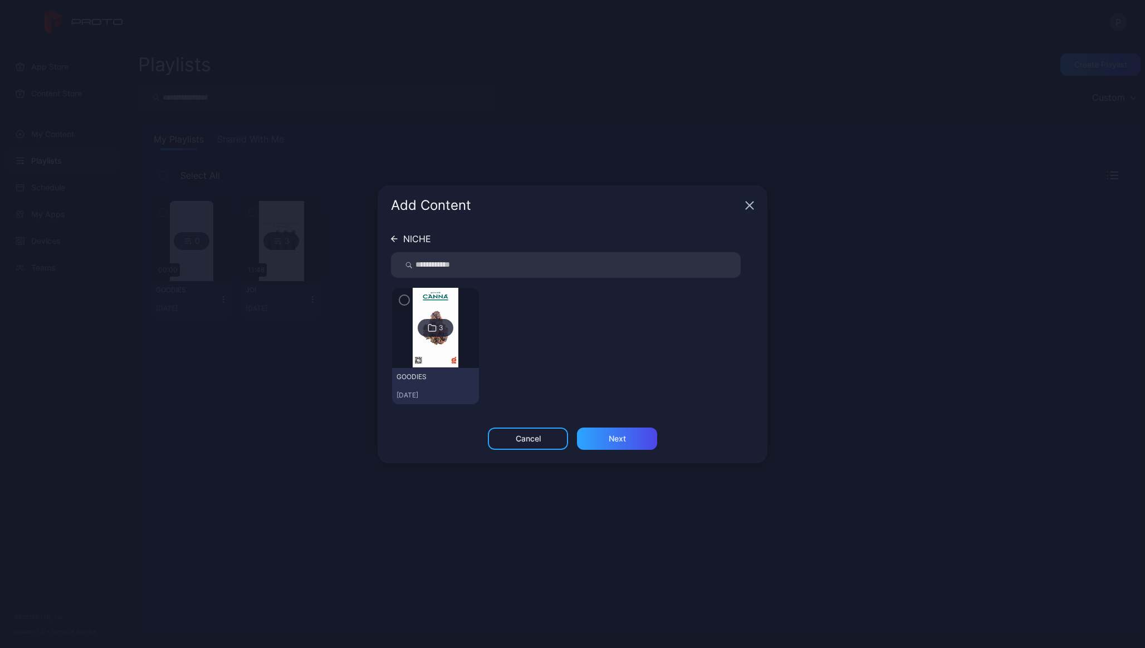
click at [399, 239] on div "NICHE" at bounding box center [411, 239] width 40 height 9
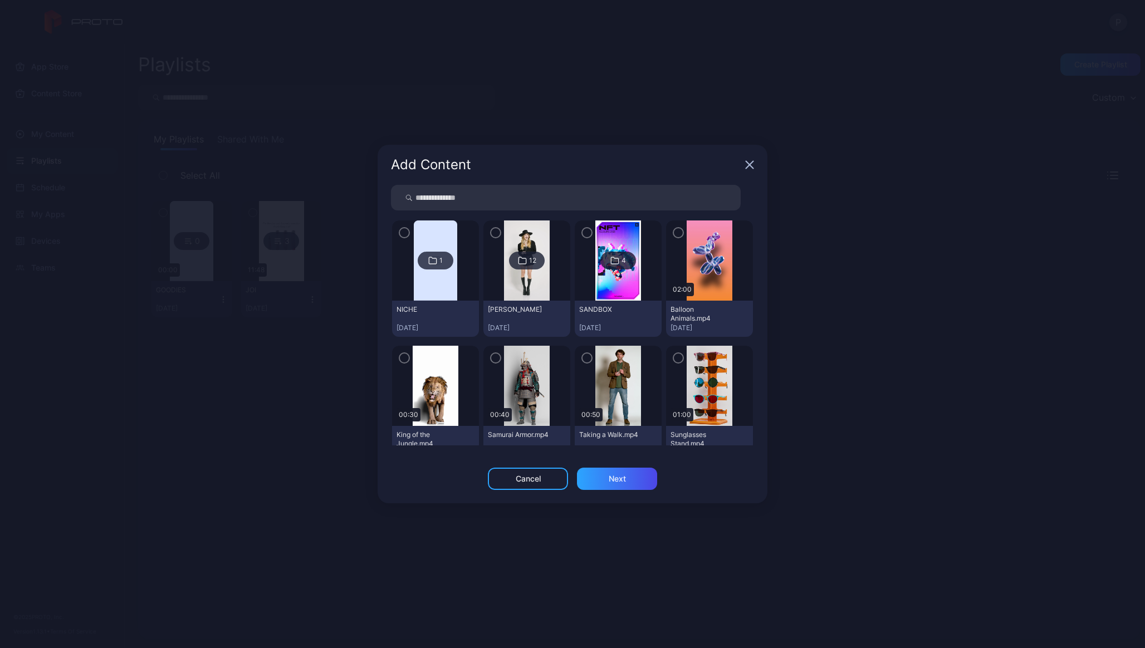
click at [400, 232] on icon "button" at bounding box center [404, 233] width 9 height 12
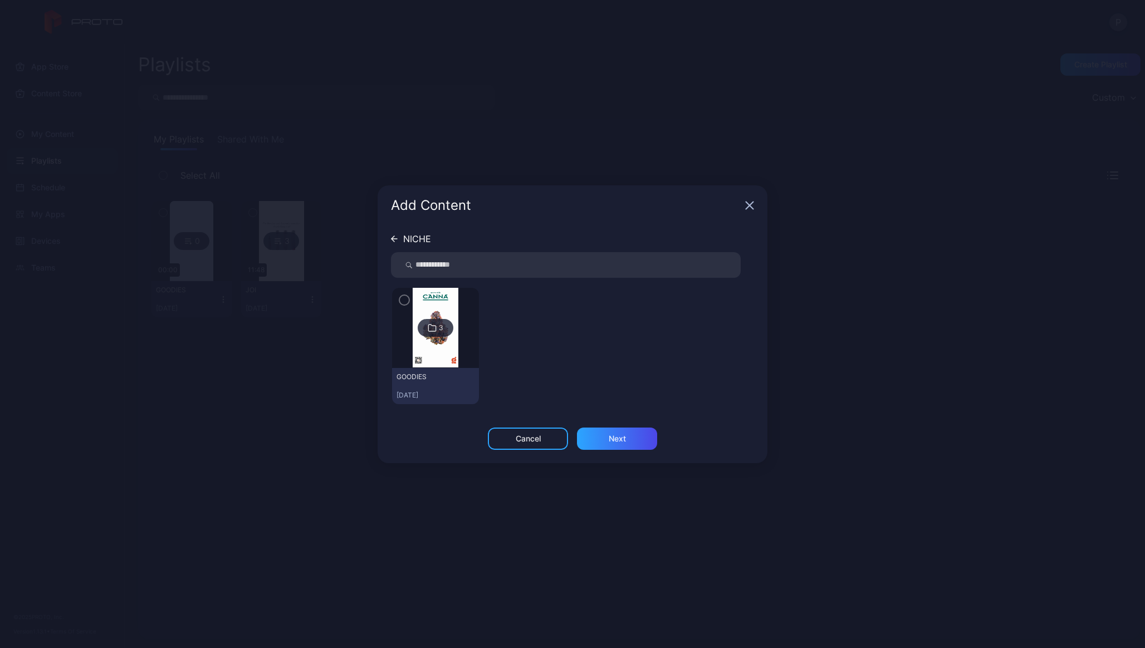
click at [403, 296] on icon "button" at bounding box center [404, 300] width 9 height 12
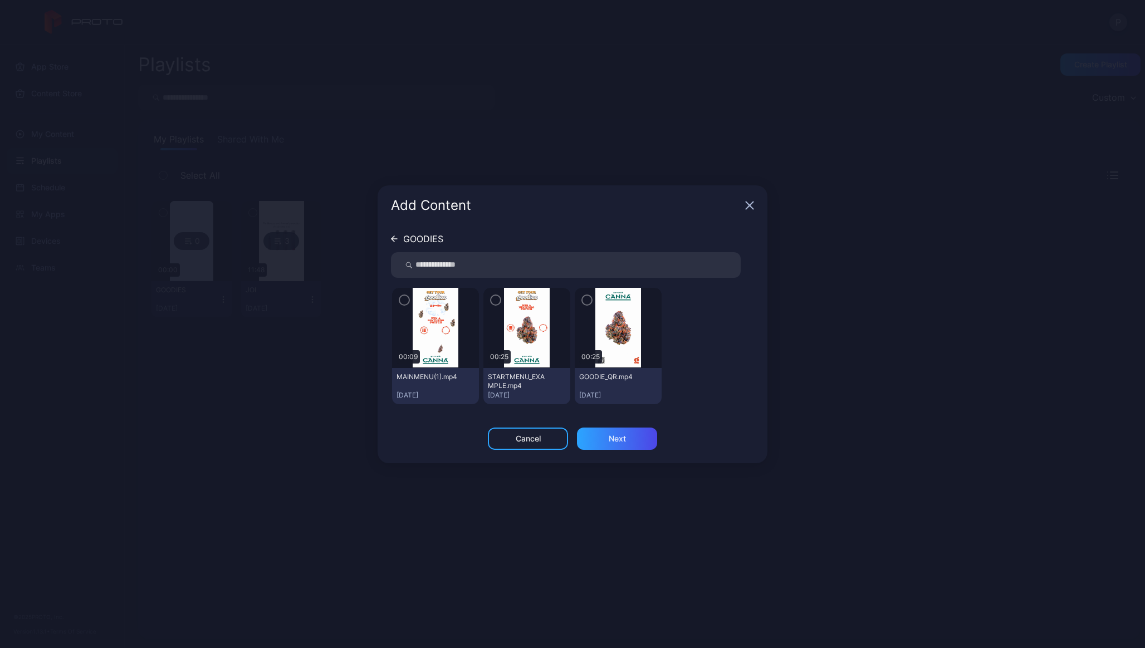
click at [408, 301] on icon "button" at bounding box center [404, 300] width 9 height 12
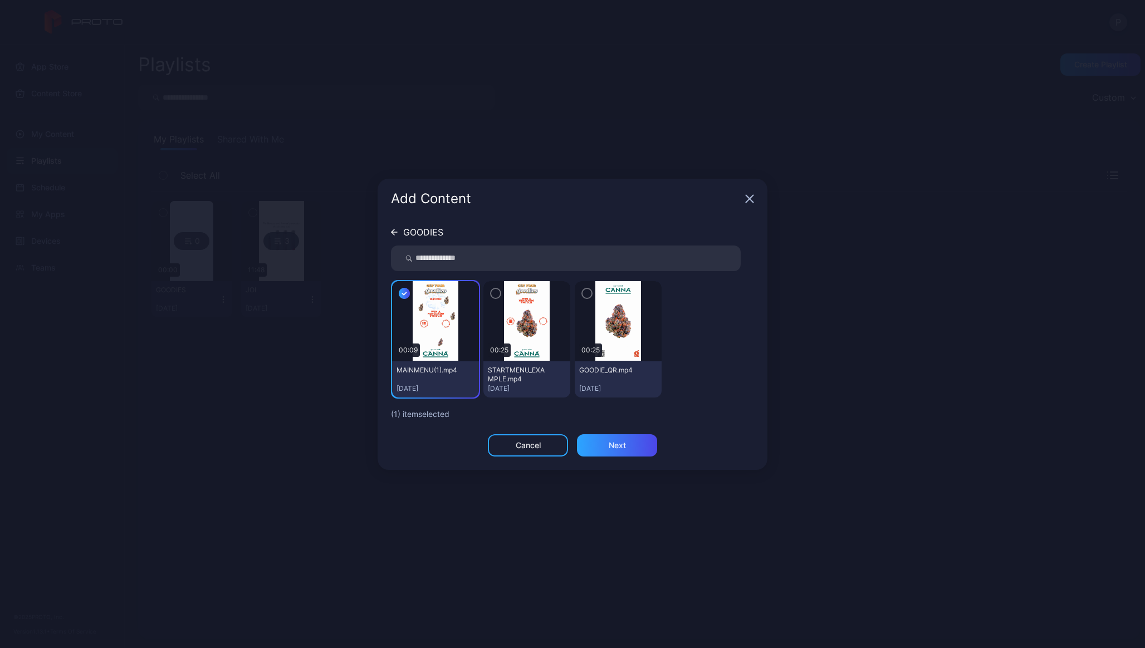
click at [499, 294] on icon "button" at bounding box center [495, 293] width 9 height 12
click at [583, 295] on icon "button" at bounding box center [587, 293] width 9 height 12
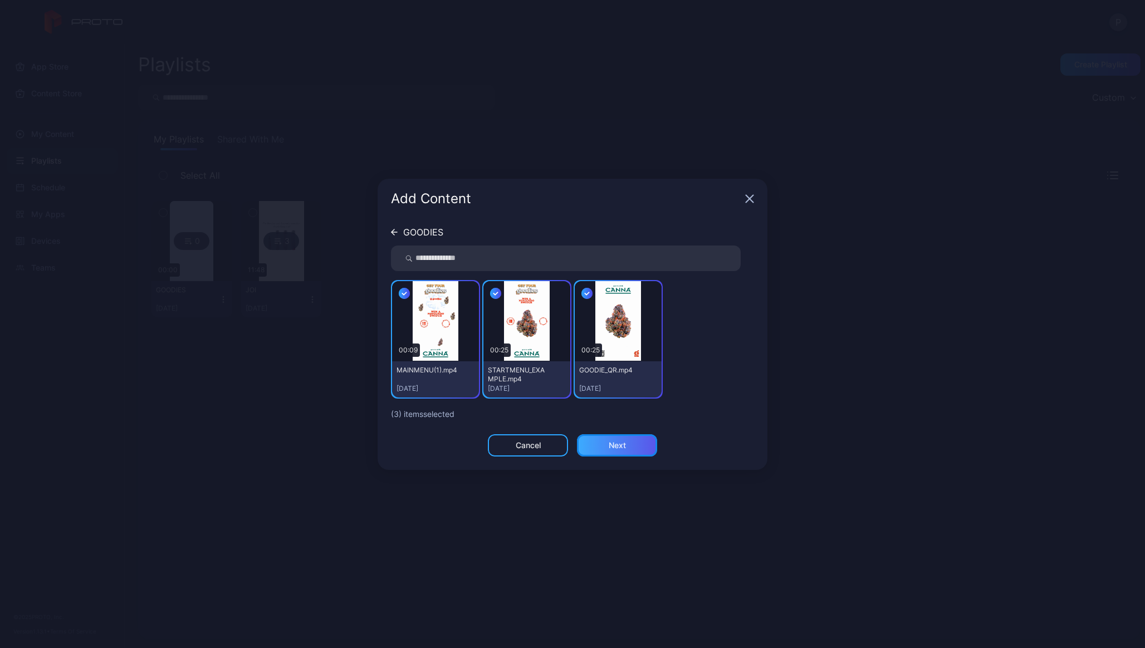
click at [599, 453] on div "Next" at bounding box center [617, 446] width 80 height 22
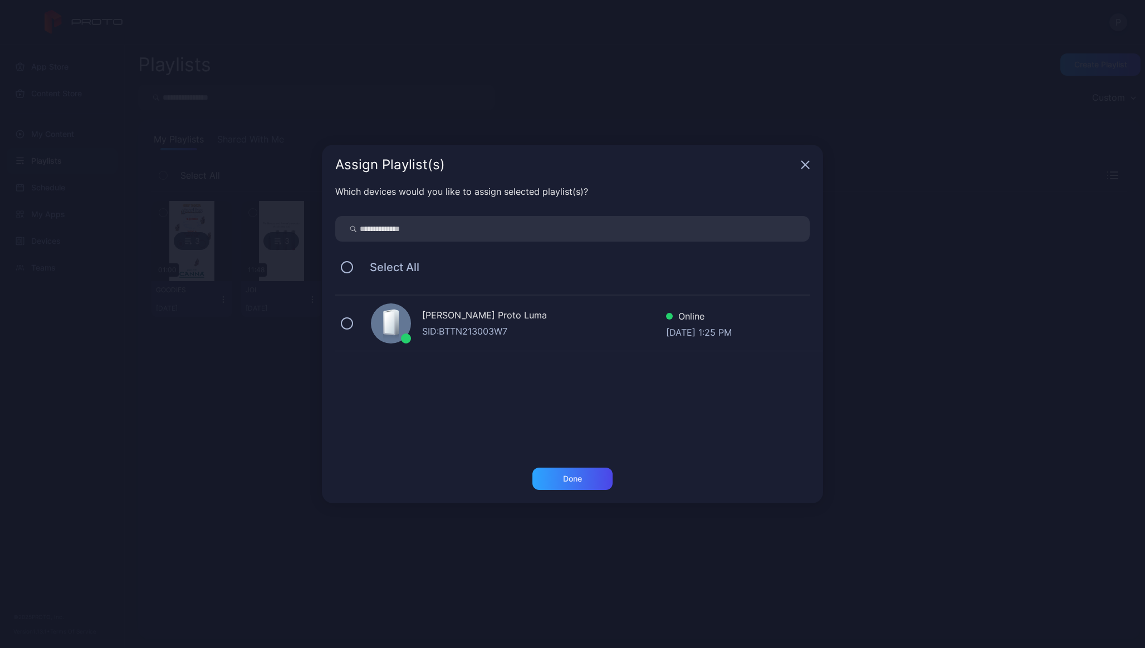
click at [420, 314] on div "[PERSON_NAME] Proto [PERSON_NAME]: BTTN213003W7 Online [DATE] 1:25 PM" at bounding box center [579, 324] width 488 height 56
click at [552, 469] on div "Done" at bounding box center [573, 479] width 80 height 22
